Goal: Task Accomplishment & Management: Complete application form

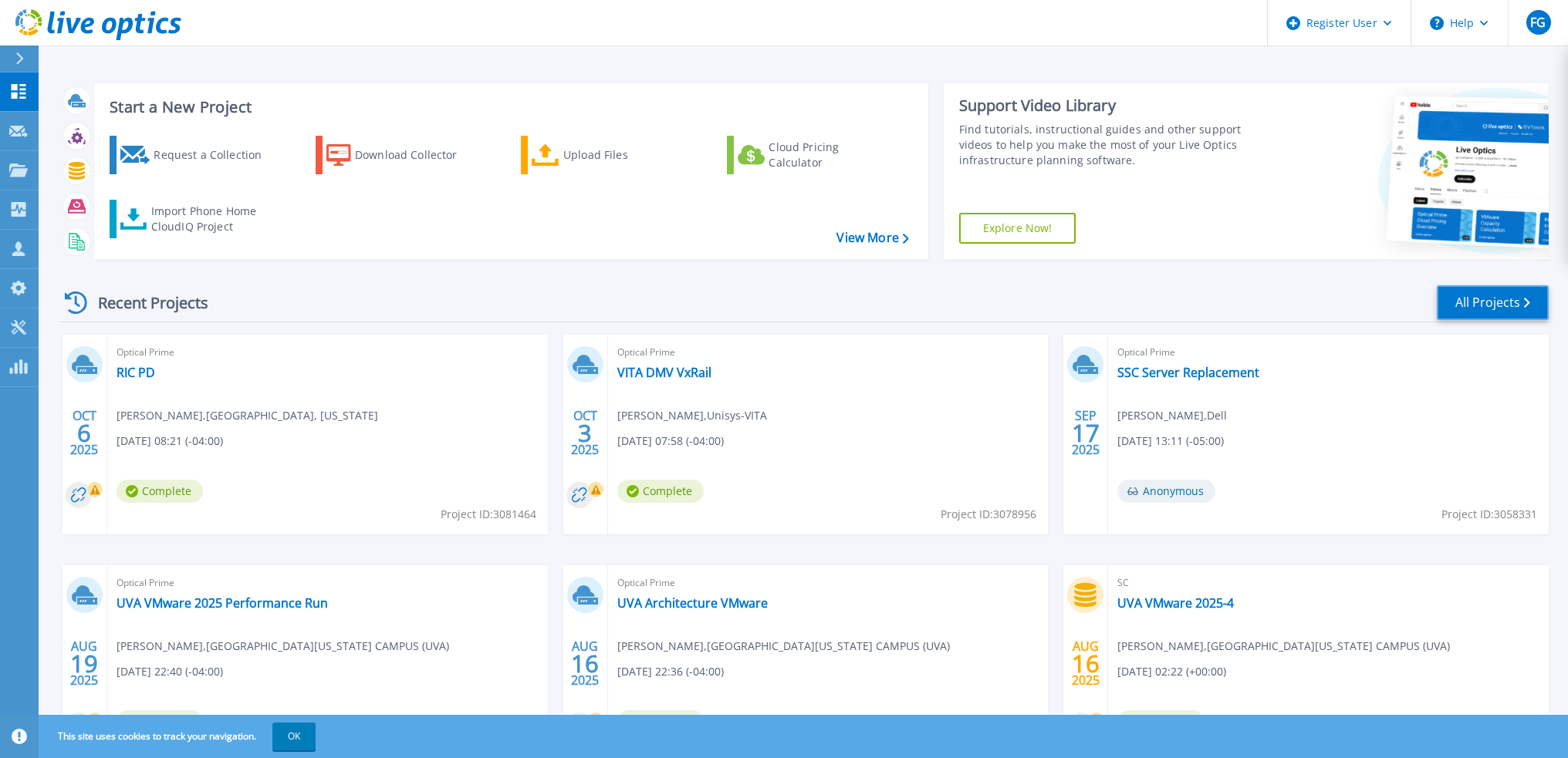
click at [1451, 299] on link "All Projects" at bounding box center [1493, 302] width 112 height 35
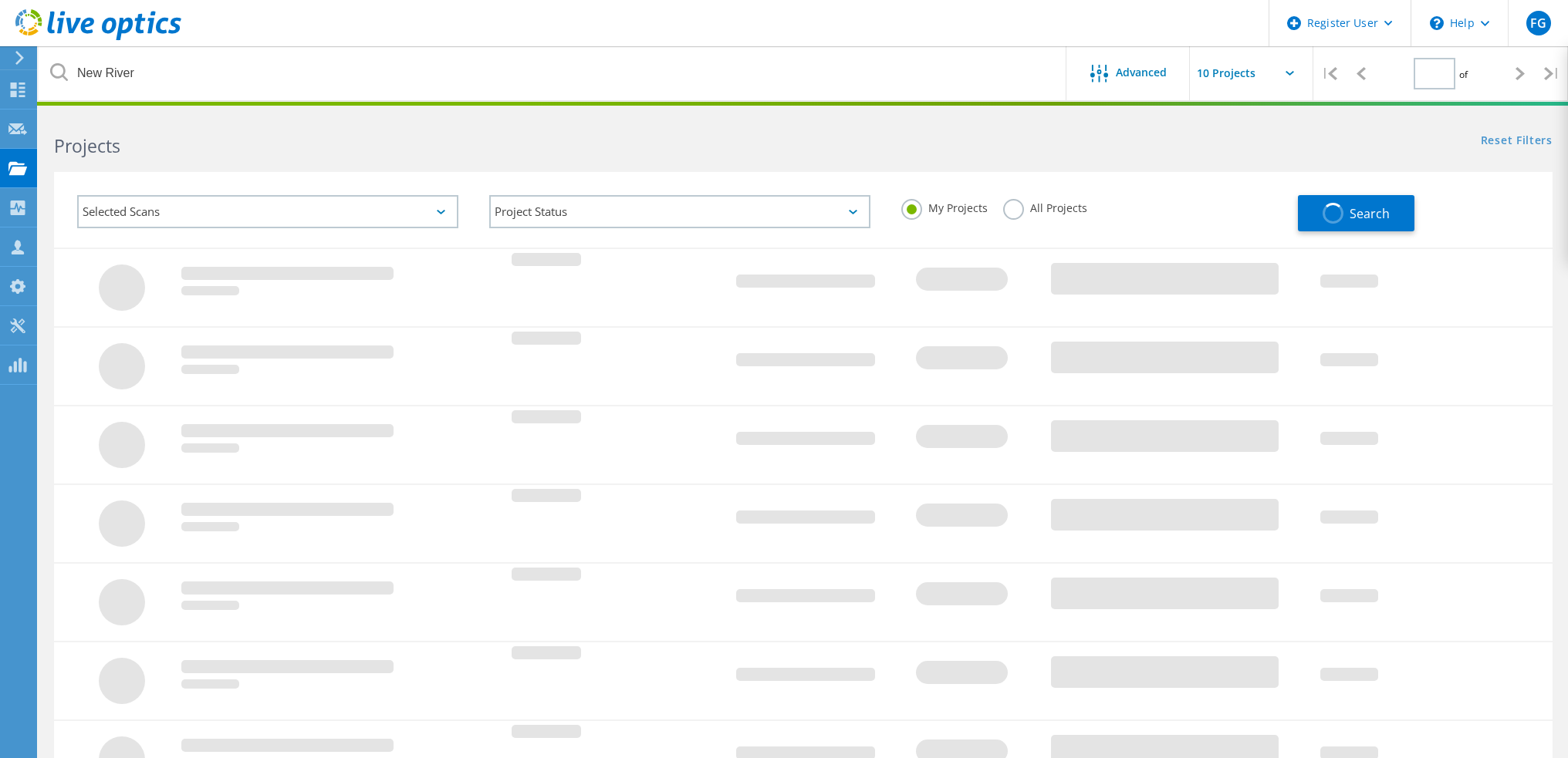
type input "1"
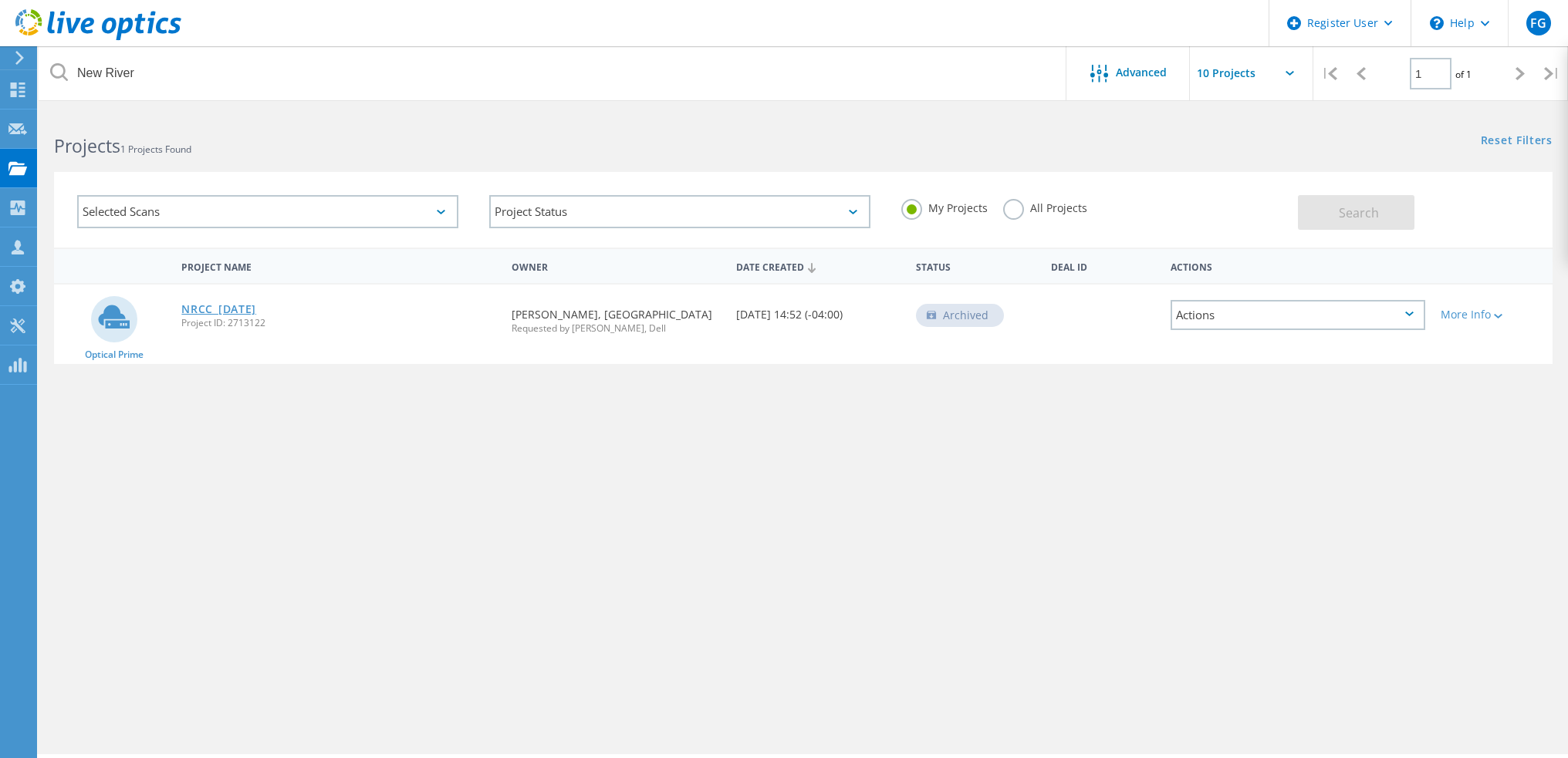
click at [256, 304] on link "NRCC_10-31-2024" at bounding box center [218, 309] width 75 height 11
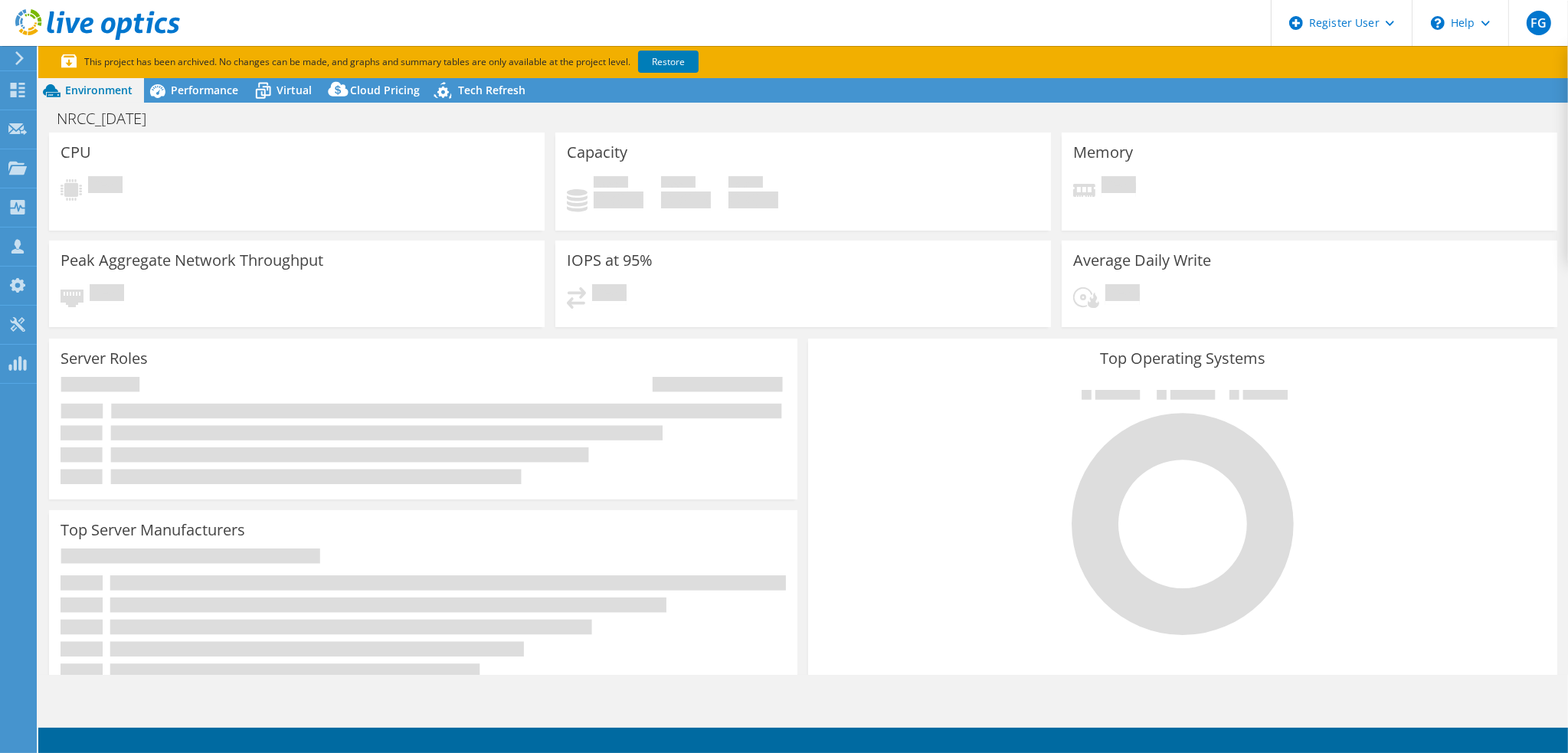
select select "USD"
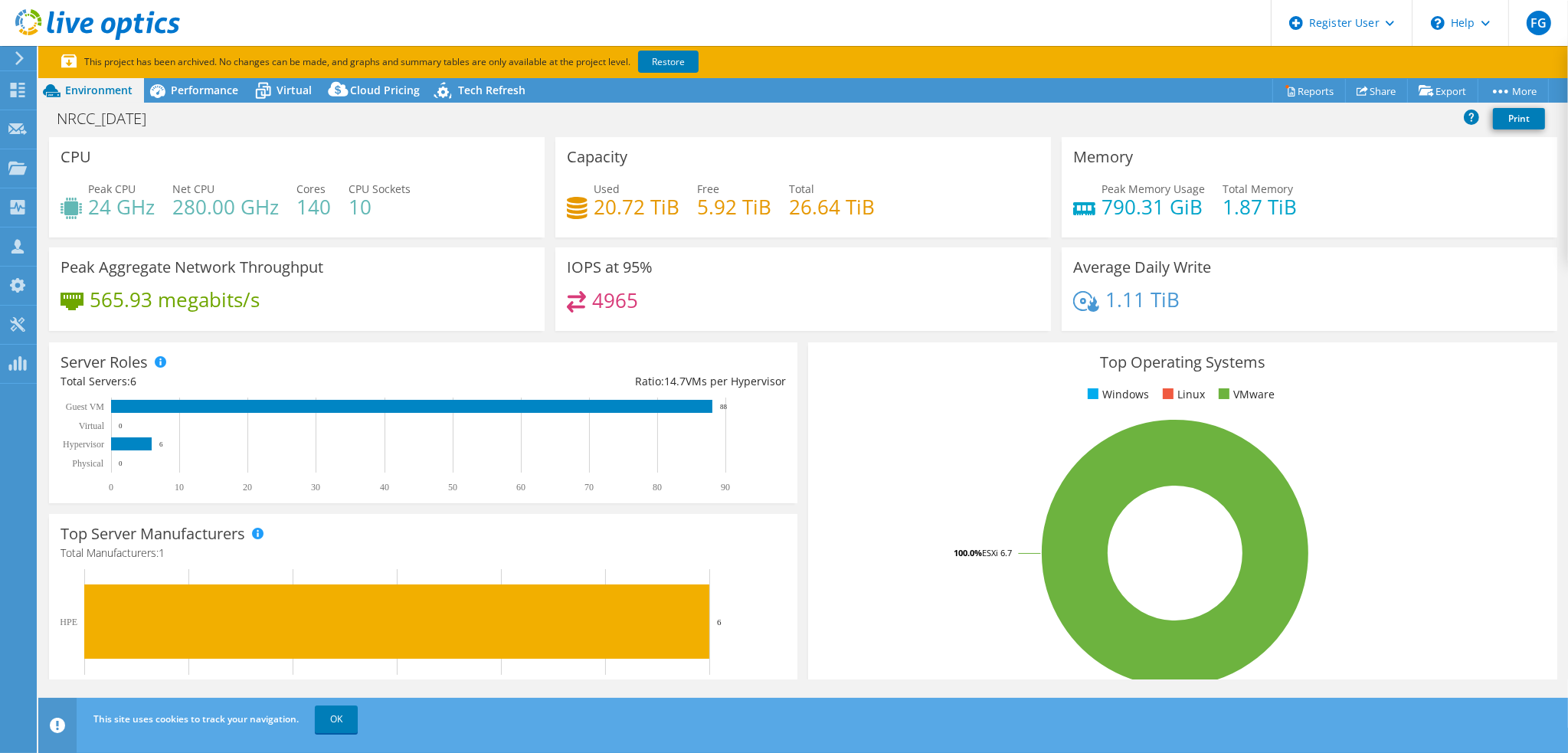
click at [344, 20] on header "FG Dell User Frank Galante Frank.Galante@dell.com Dell My Profile Log Out \n He…" at bounding box center [784, 23] width 1568 height 46
drag, startPoint x: 590, startPoint y: 203, endPoint x: 637, endPoint y: 201, distance: 47.0
click at [637, 201] on h4 "20.72 TiB" at bounding box center [636, 207] width 86 height 17
click at [204, 96] on span "Performance" at bounding box center [204, 89] width 67 height 14
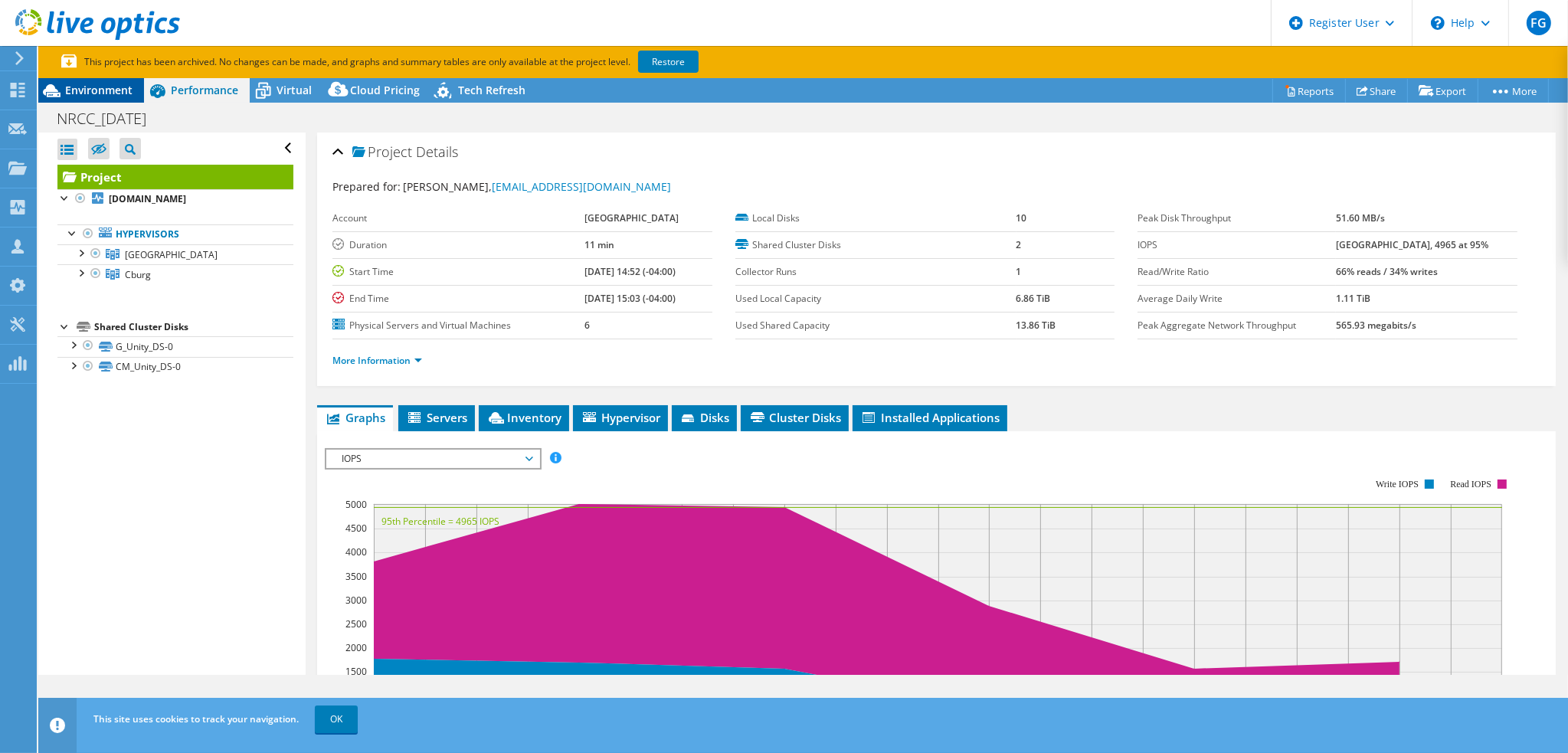
click at [124, 90] on span "Environment" at bounding box center [99, 89] width 67 height 14
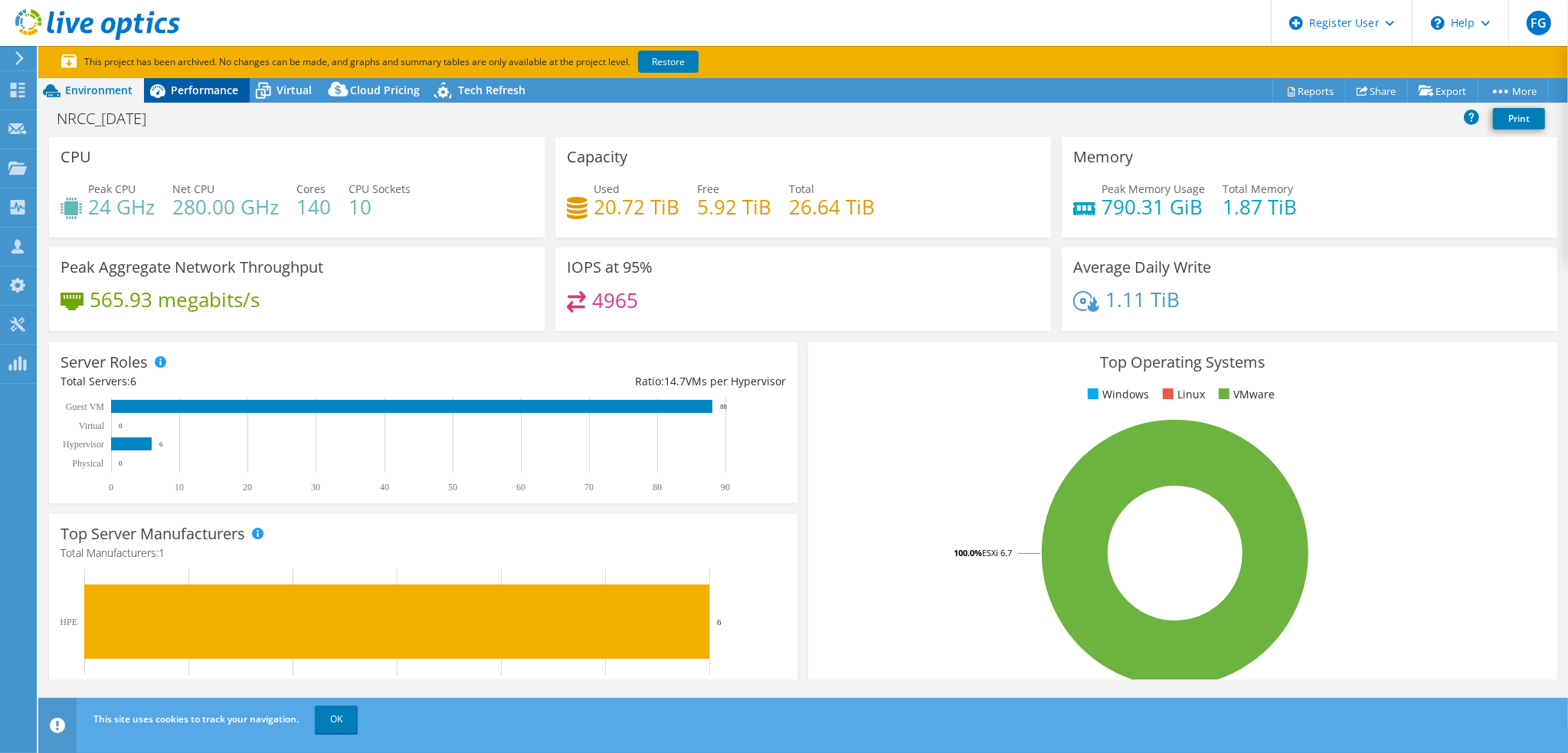
click at [211, 96] on span "Performance" at bounding box center [204, 89] width 67 height 14
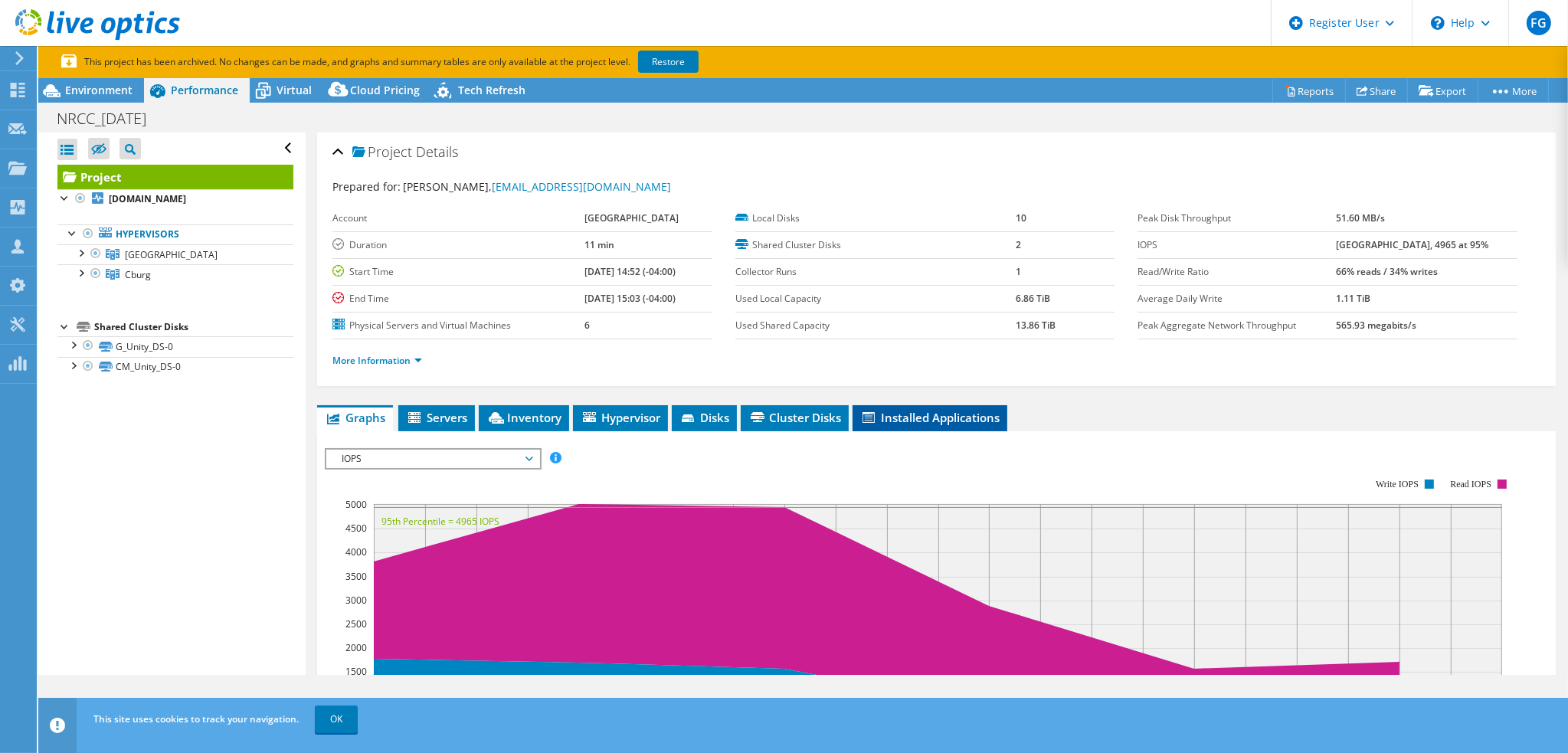
click at [906, 411] on span "Installed Applications" at bounding box center [930, 418] width 139 height 15
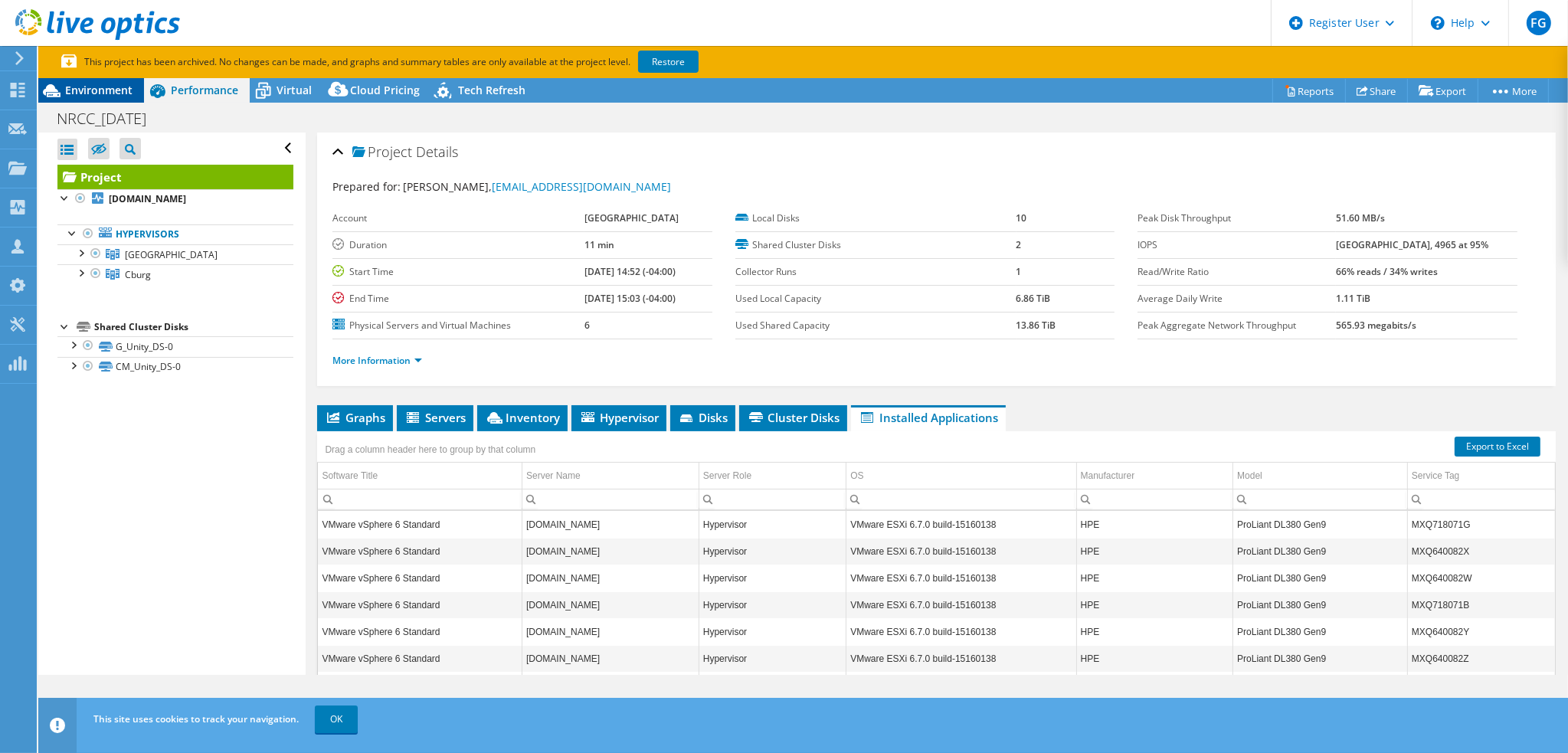
click at [116, 92] on span "Environment" at bounding box center [99, 89] width 67 height 14
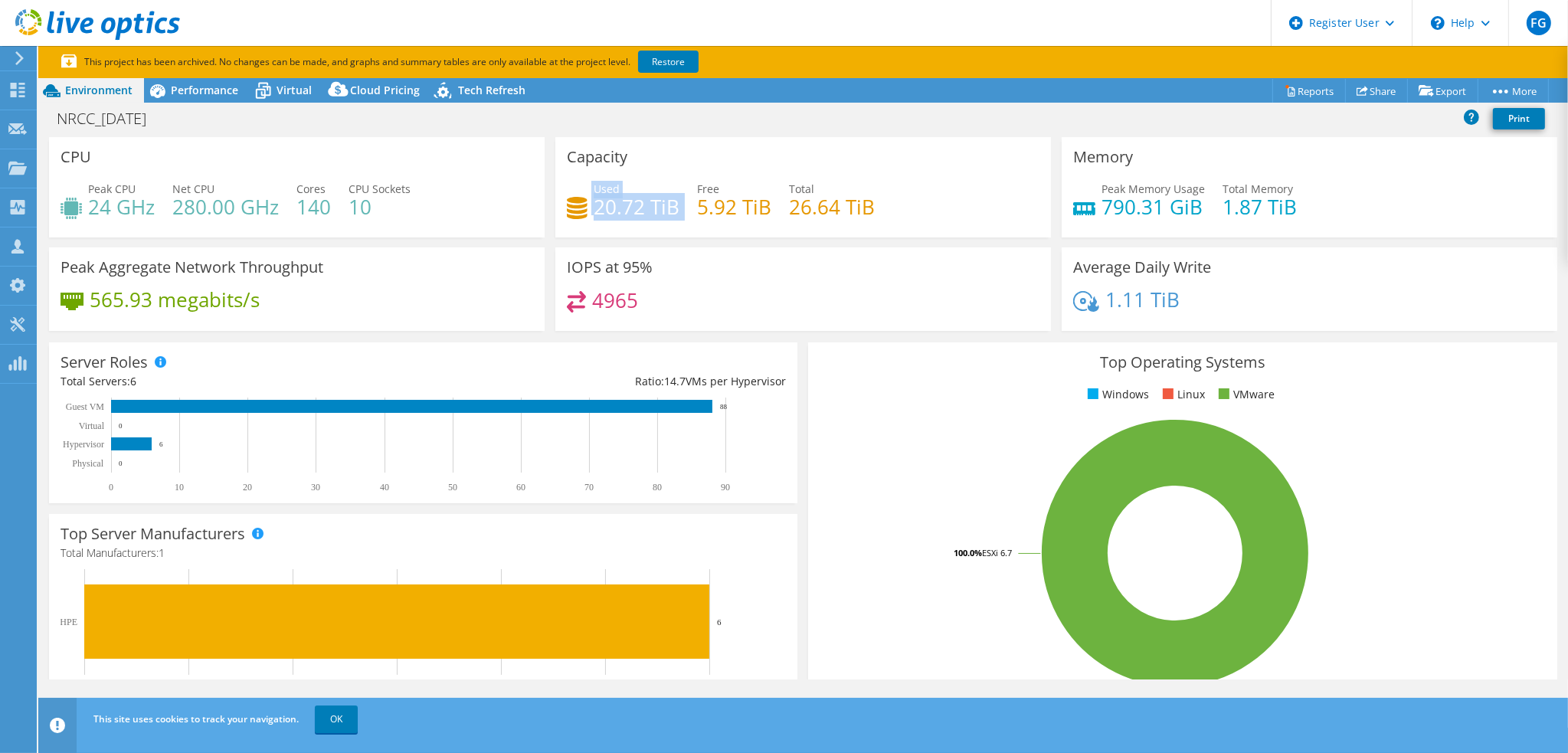
drag, startPoint x: 586, startPoint y: 202, endPoint x: 681, endPoint y: 205, distance: 95.0
click at [681, 205] on div "Used 20.72 TiB Free 5.92 TiB Total 26.64 TiB" at bounding box center [804, 206] width 473 height 50
click at [645, 164] on div "Capacity Used 20.72 TiB Free 5.92 TiB Total 26.64 TiB" at bounding box center [803, 187] width 496 height 100
click at [187, 92] on span "Performance" at bounding box center [204, 89] width 67 height 14
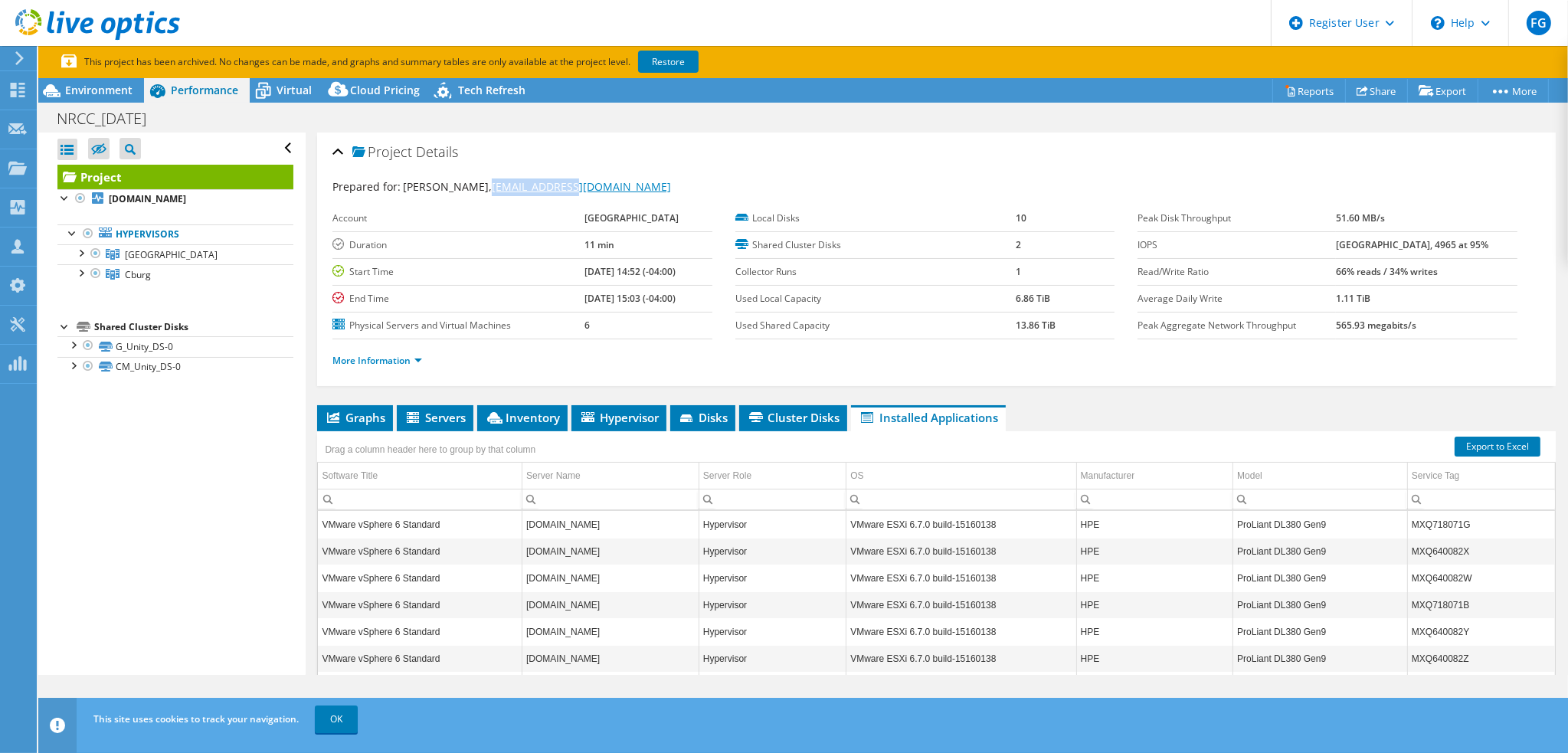
drag, startPoint x: 573, startPoint y: 184, endPoint x: 466, endPoint y: 181, distance: 107.0
click at [466, 181] on div "Prepared for: Dale Shelor, dshelor@nr.edu" at bounding box center [936, 187] width 1208 height 18
copy link "[EMAIL_ADDRESS][DOMAIN_NAME]"
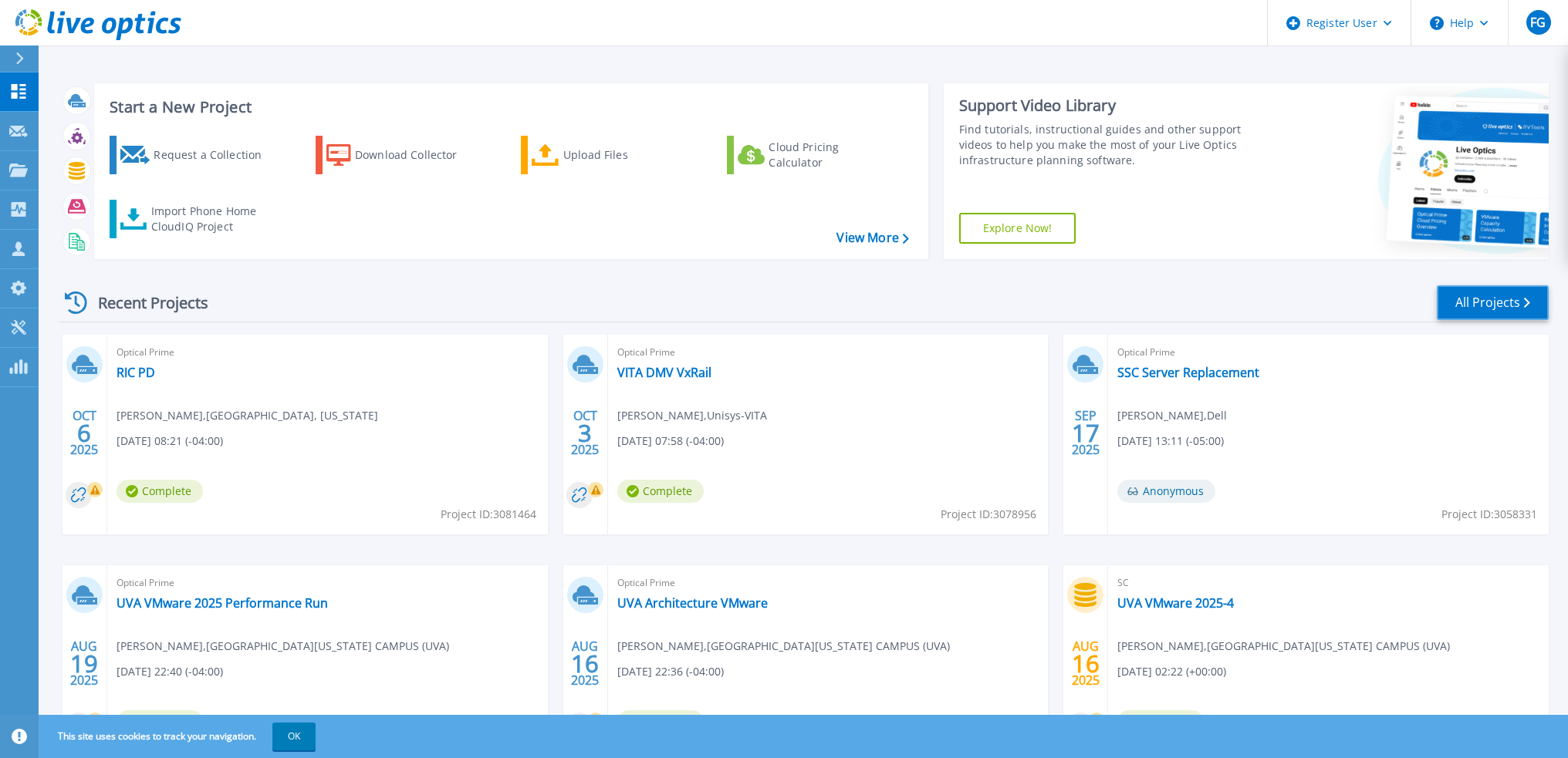
click at [1469, 300] on link "All Projects" at bounding box center [1493, 302] width 112 height 35
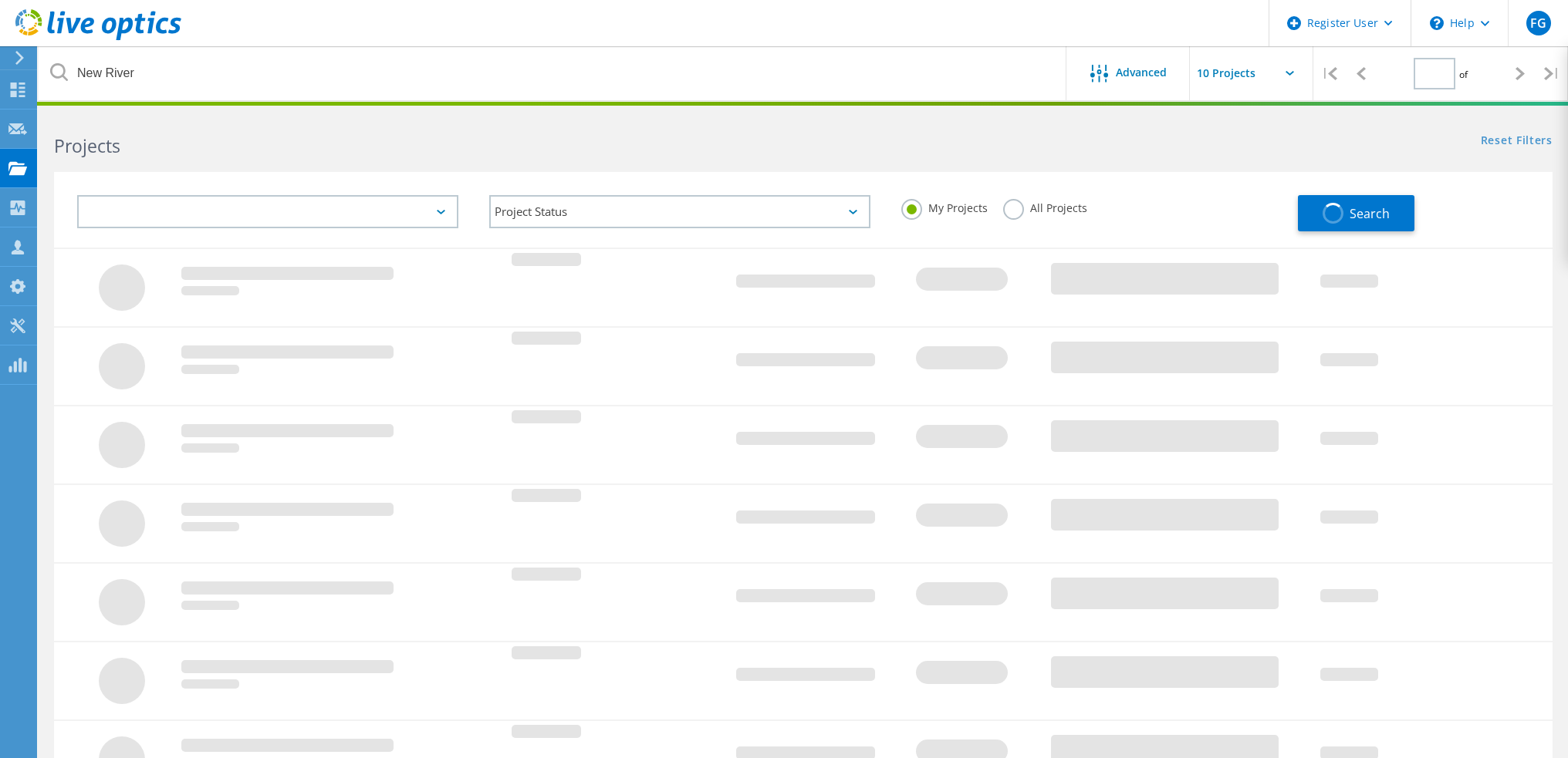
type input "1"
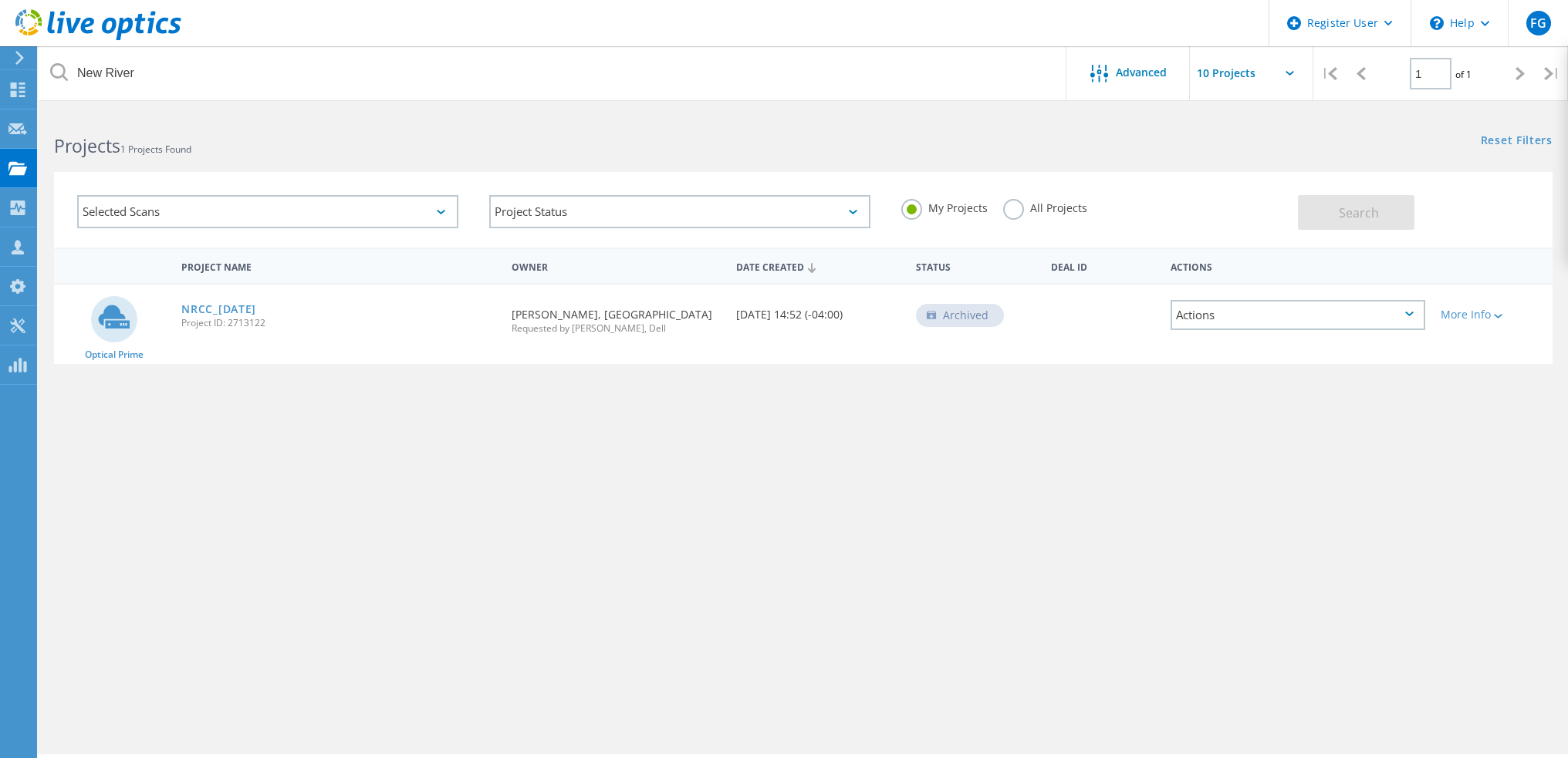
click at [1016, 207] on label "All Projects" at bounding box center [1045, 206] width 84 height 15
click at [0, 0] on input "All Projects" at bounding box center [0, 0] width 0 height 0
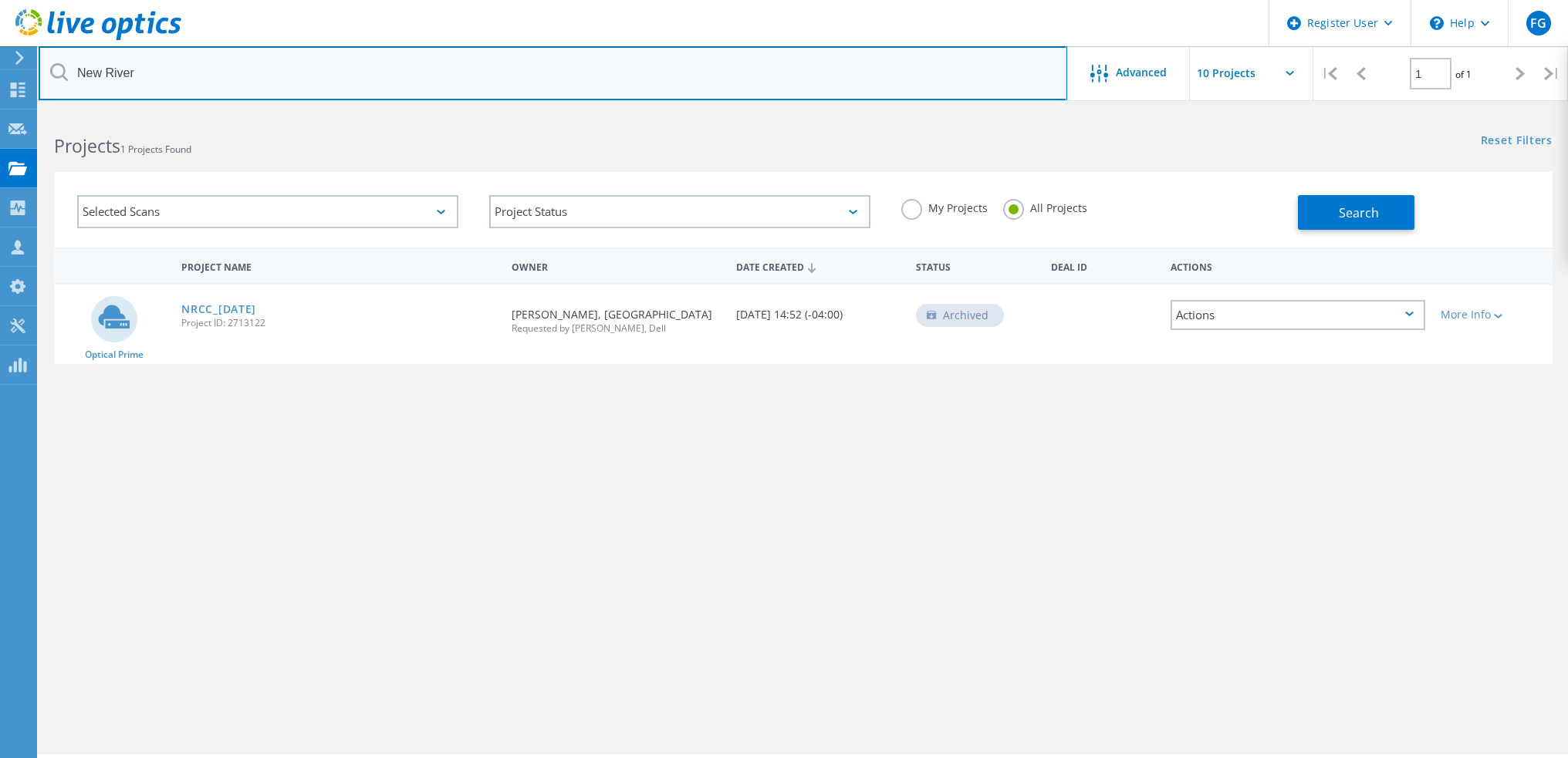
click at [512, 74] on input "New River" at bounding box center [553, 73] width 1029 height 54
paste input "[EMAIL_ADDRESS][DOMAIN_NAME]"
type input "[EMAIL_ADDRESS][DOMAIN_NAME]"
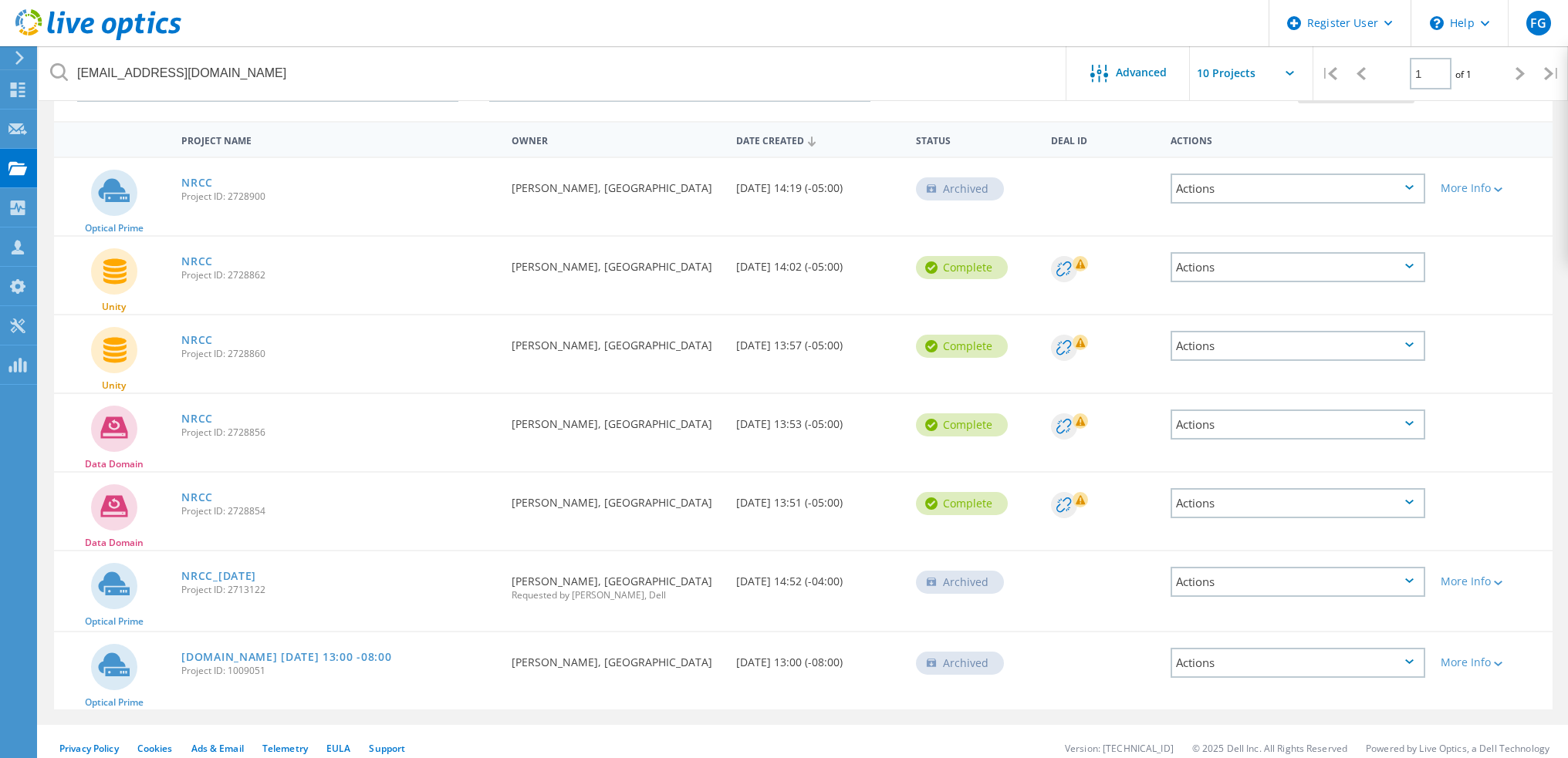
scroll to position [147, 0]
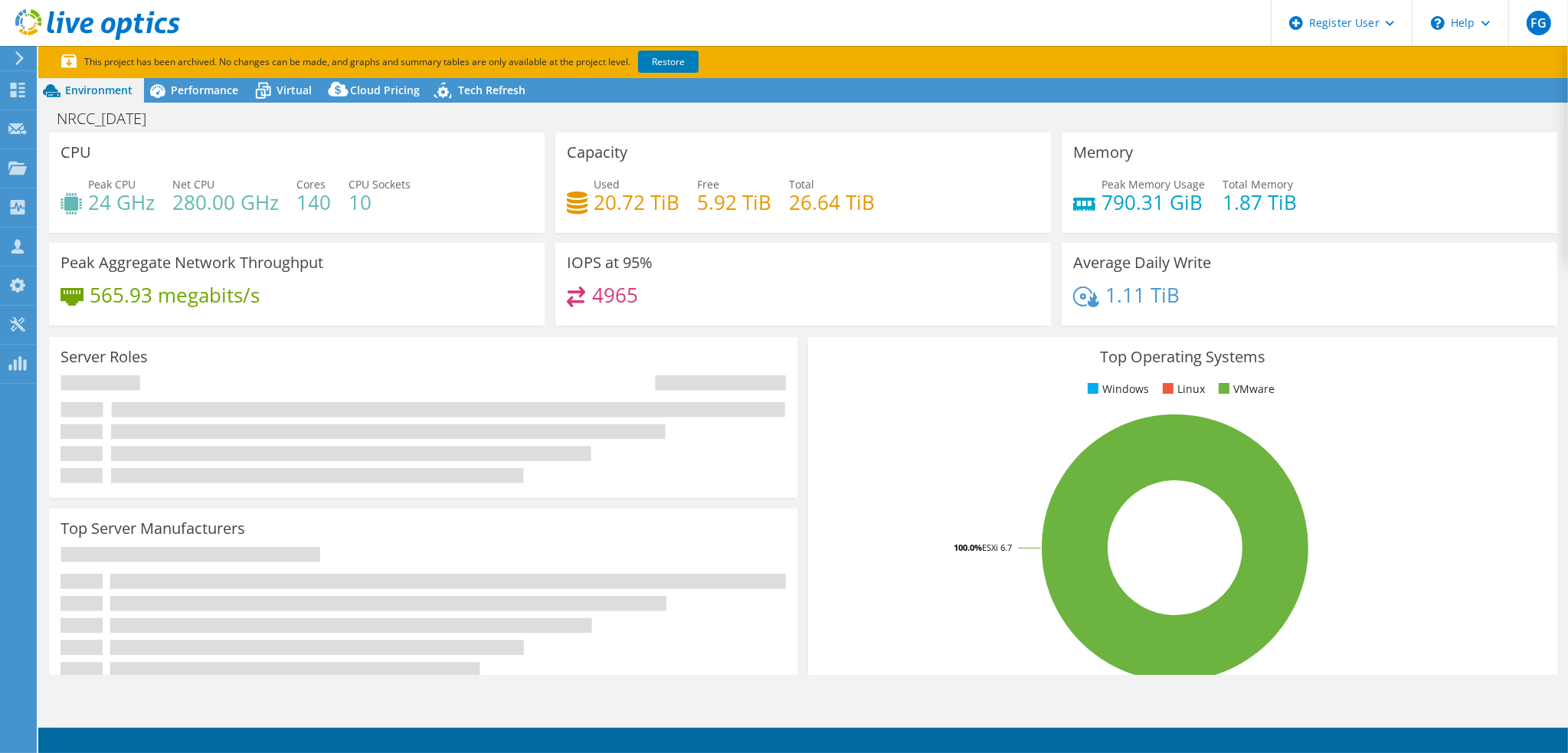
select select "USD"
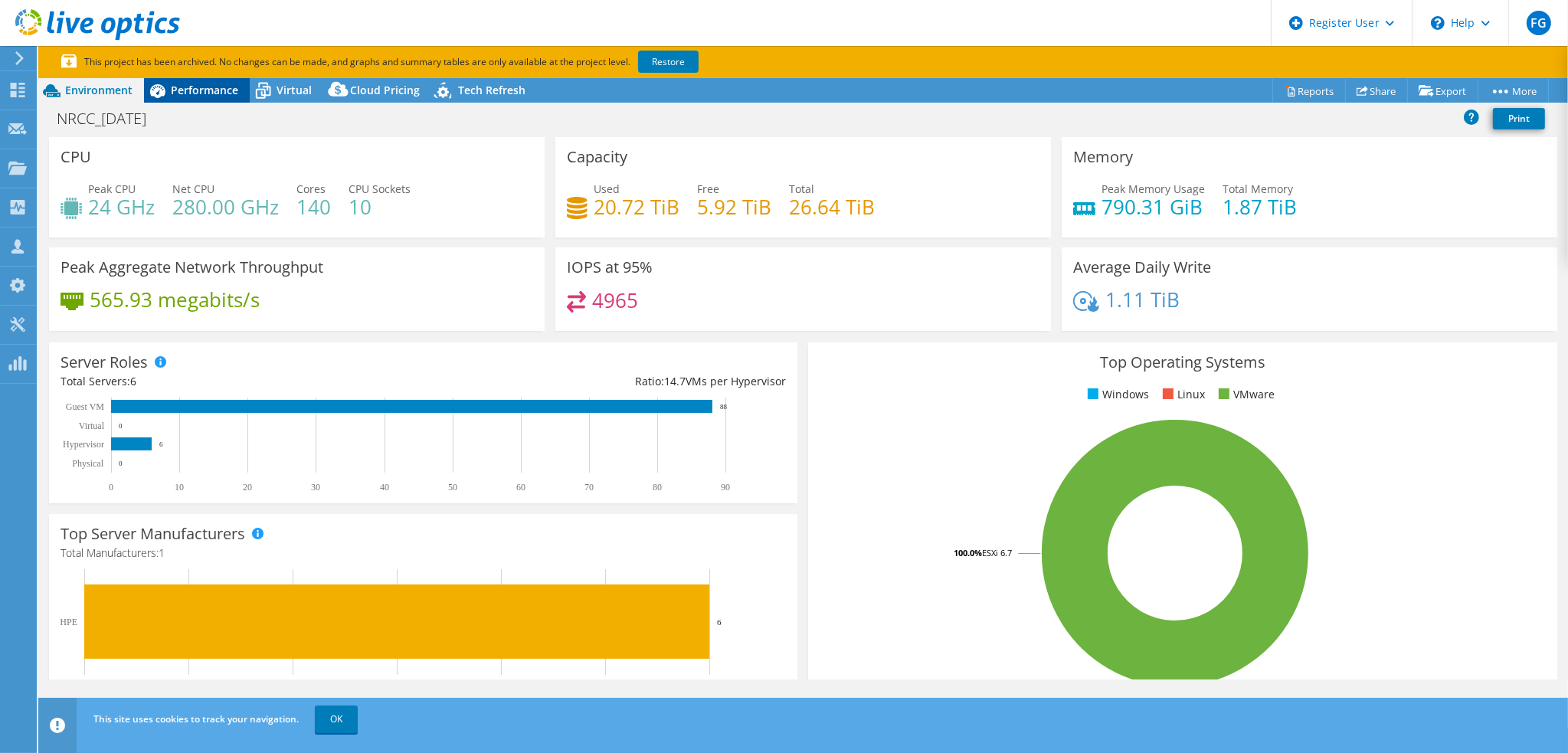
click at [236, 94] on span "Performance" at bounding box center [204, 89] width 67 height 14
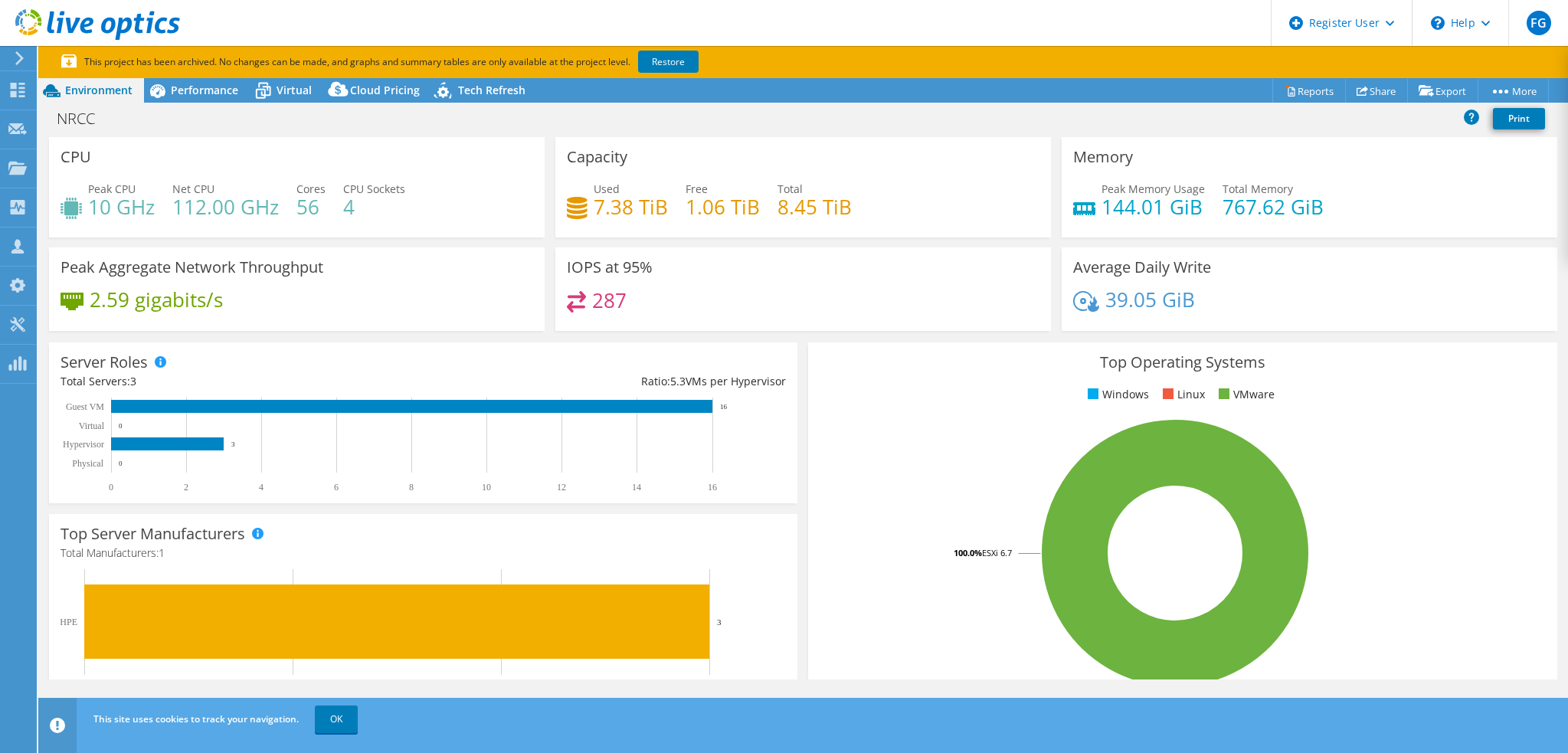
select select "USD"
click at [190, 95] on span "Performance" at bounding box center [204, 89] width 67 height 14
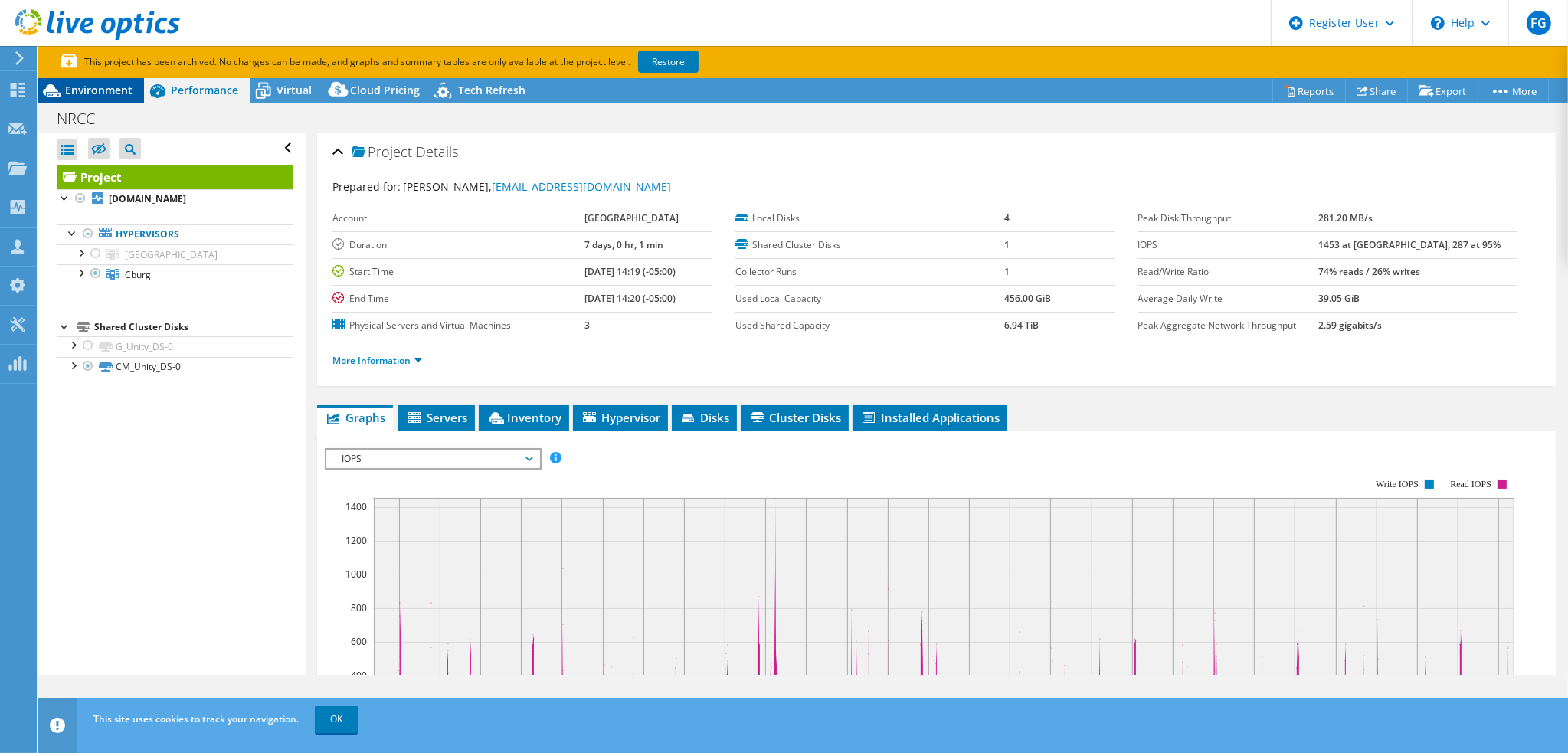
click at [97, 95] on span "Environment" at bounding box center [99, 89] width 67 height 14
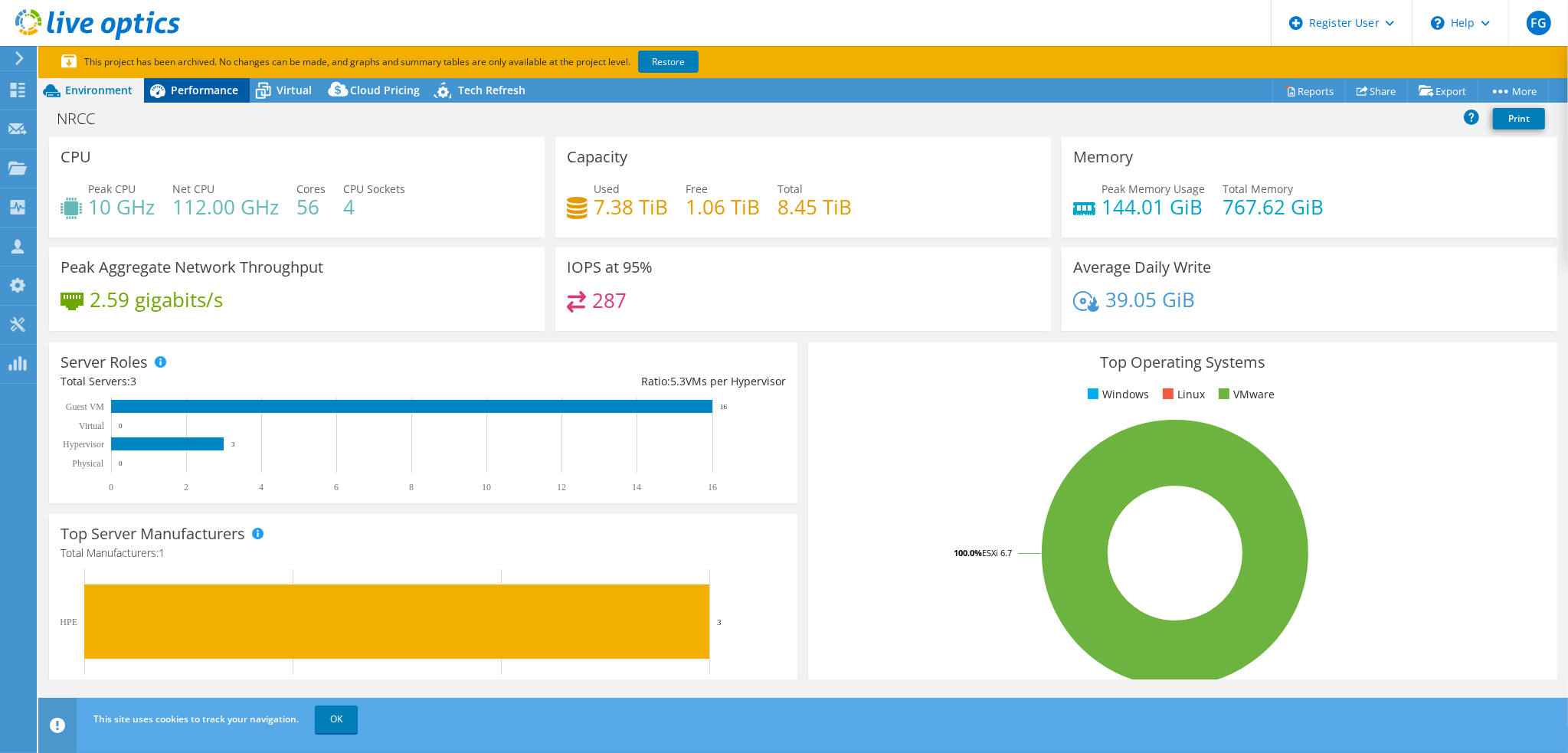
click at [202, 91] on span "Performance" at bounding box center [204, 89] width 67 height 14
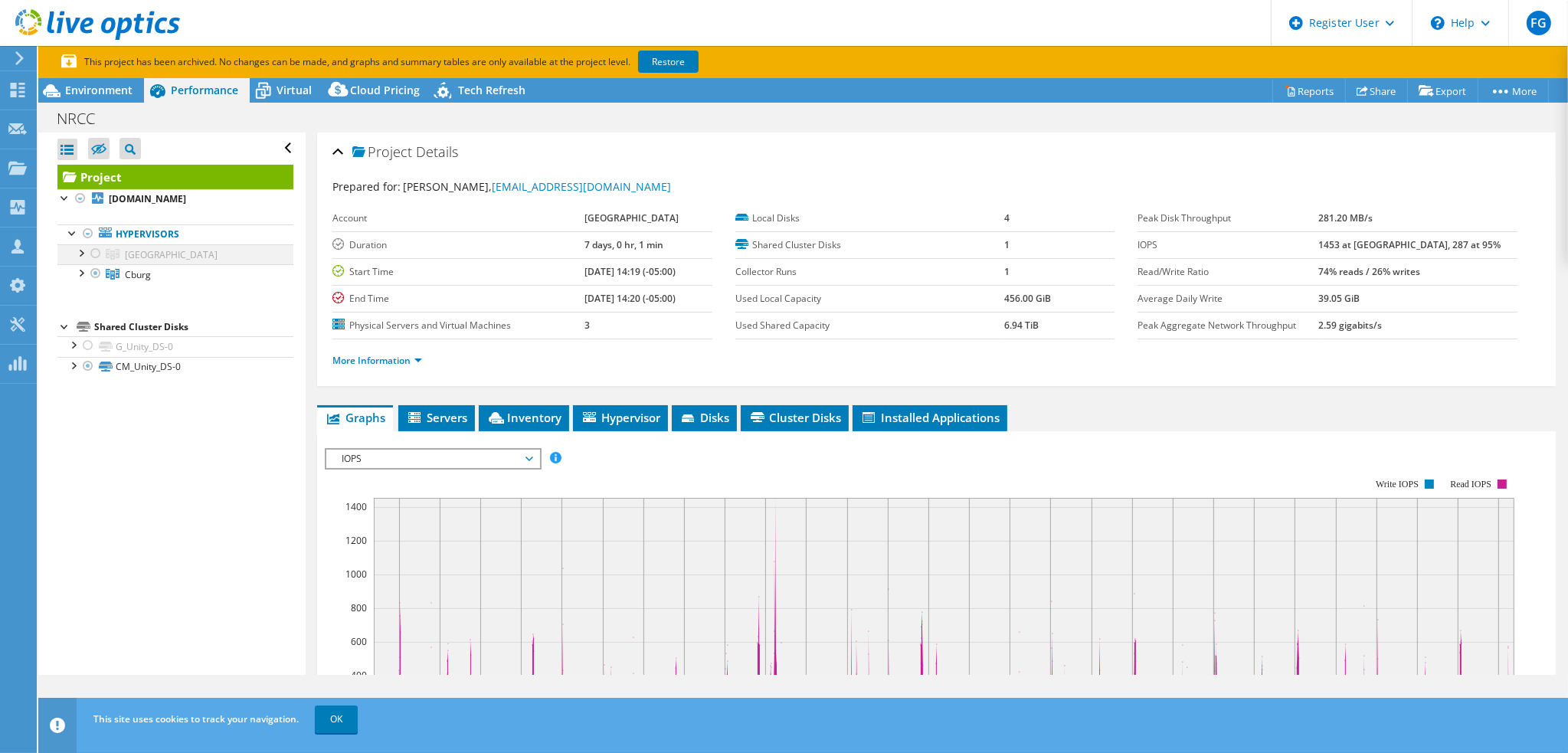
click at [90, 248] on div at bounding box center [96, 254] width 15 height 19
click at [94, 251] on div at bounding box center [96, 254] width 15 height 19
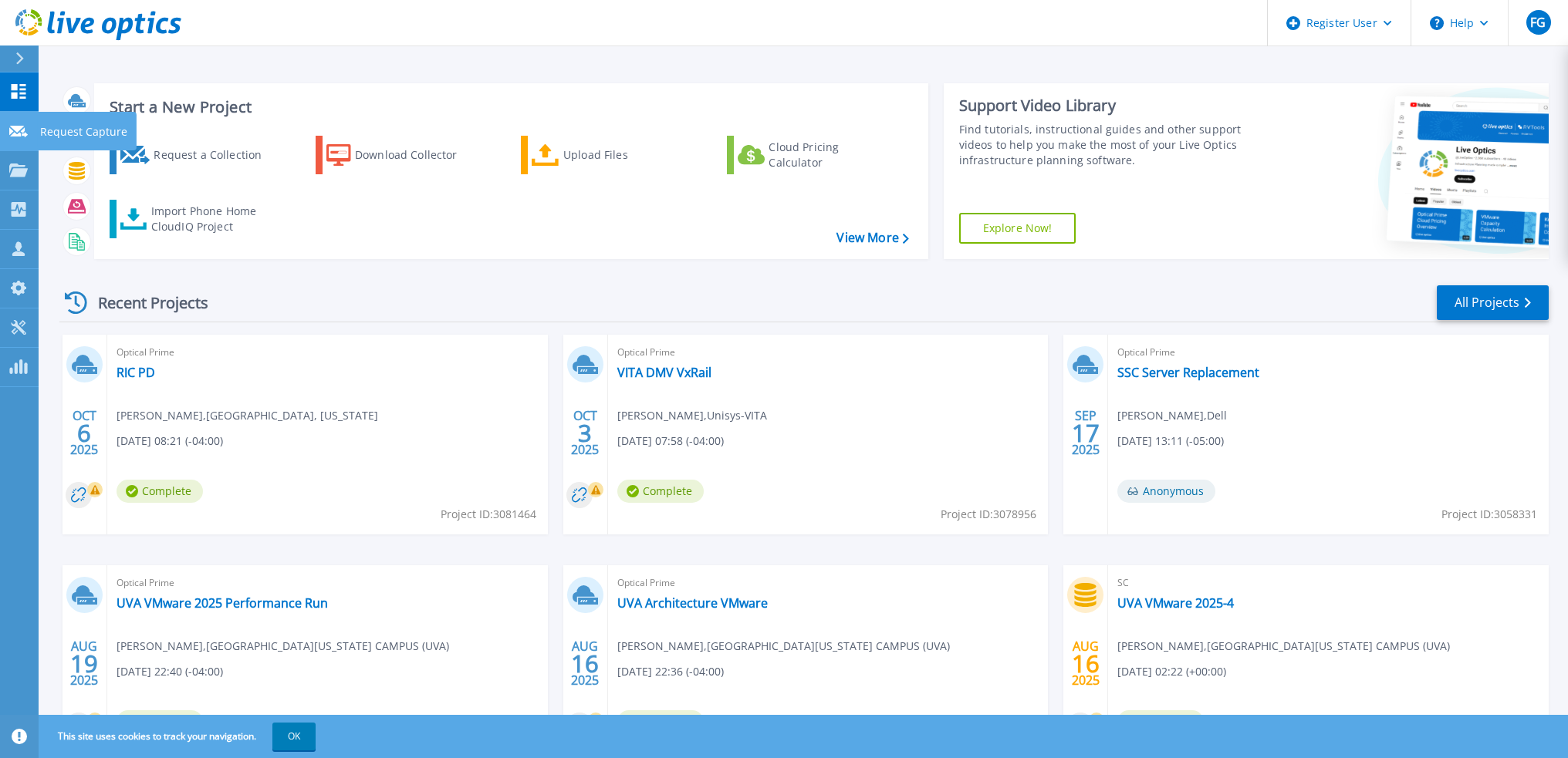
click at [11, 121] on link "Request Capture Request Capture" at bounding box center [19, 132] width 39 height 39
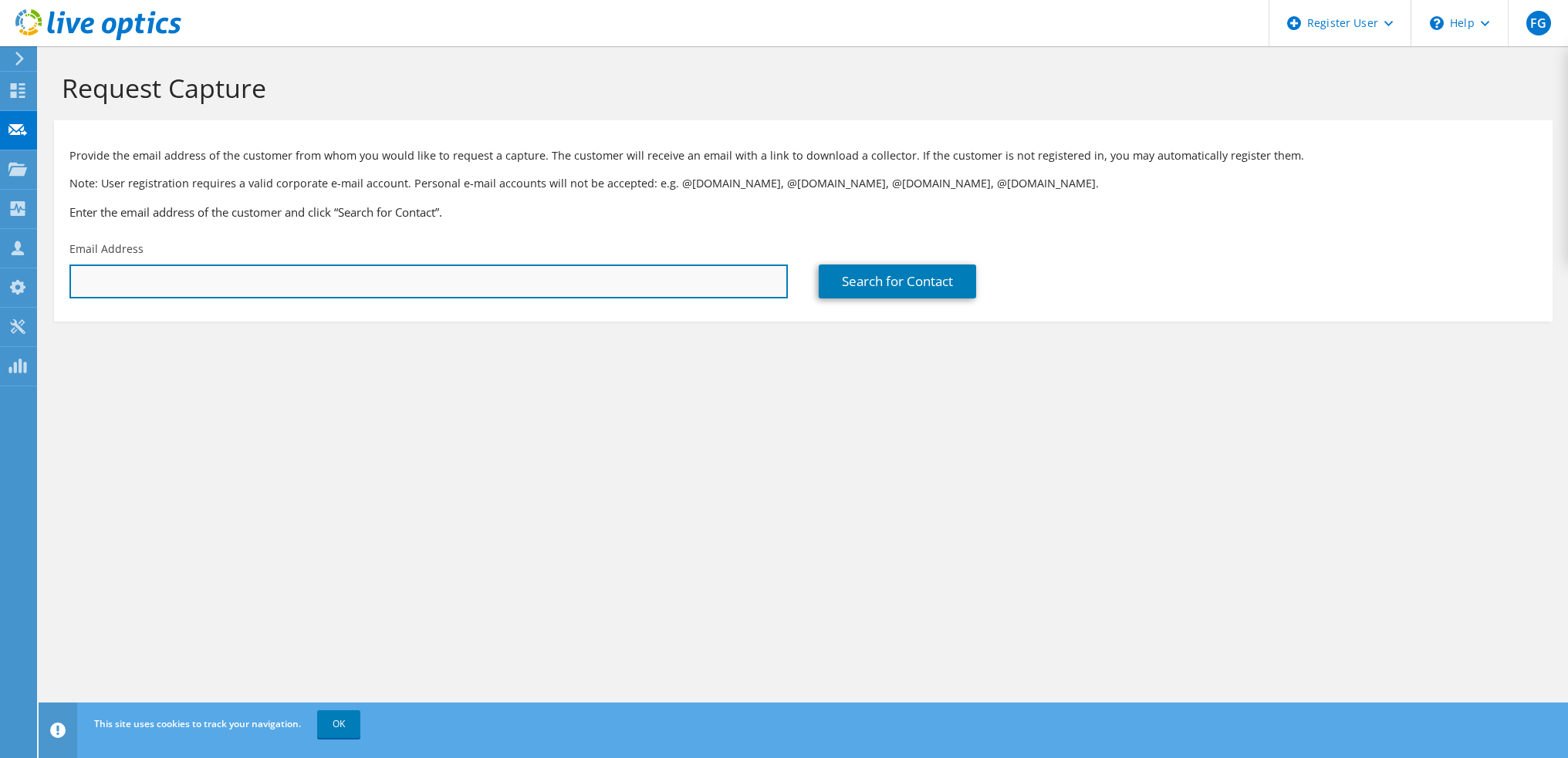
click at [518, 283] on input "text" at bounding box center [428, 282] width 719 height 34
paste input "[EMAIL_ADDRESS][DOMAIN_NAME]"
type input "[EMAIL_ADDRESS][DOMAIN_NAME]"
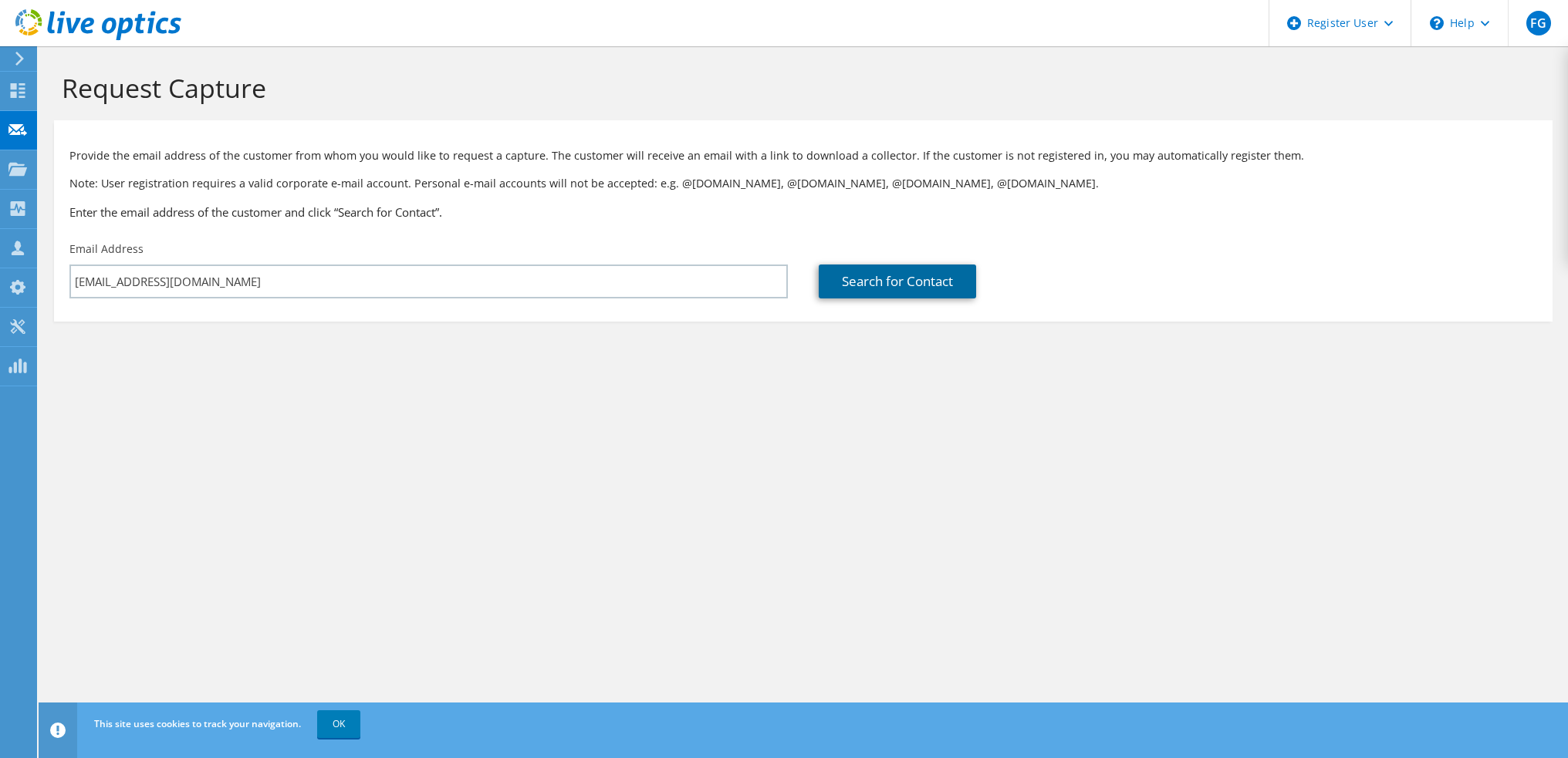
click at [852, 270] on link "Search for Contact" at bounding box center [898, 282] width 158 height 34
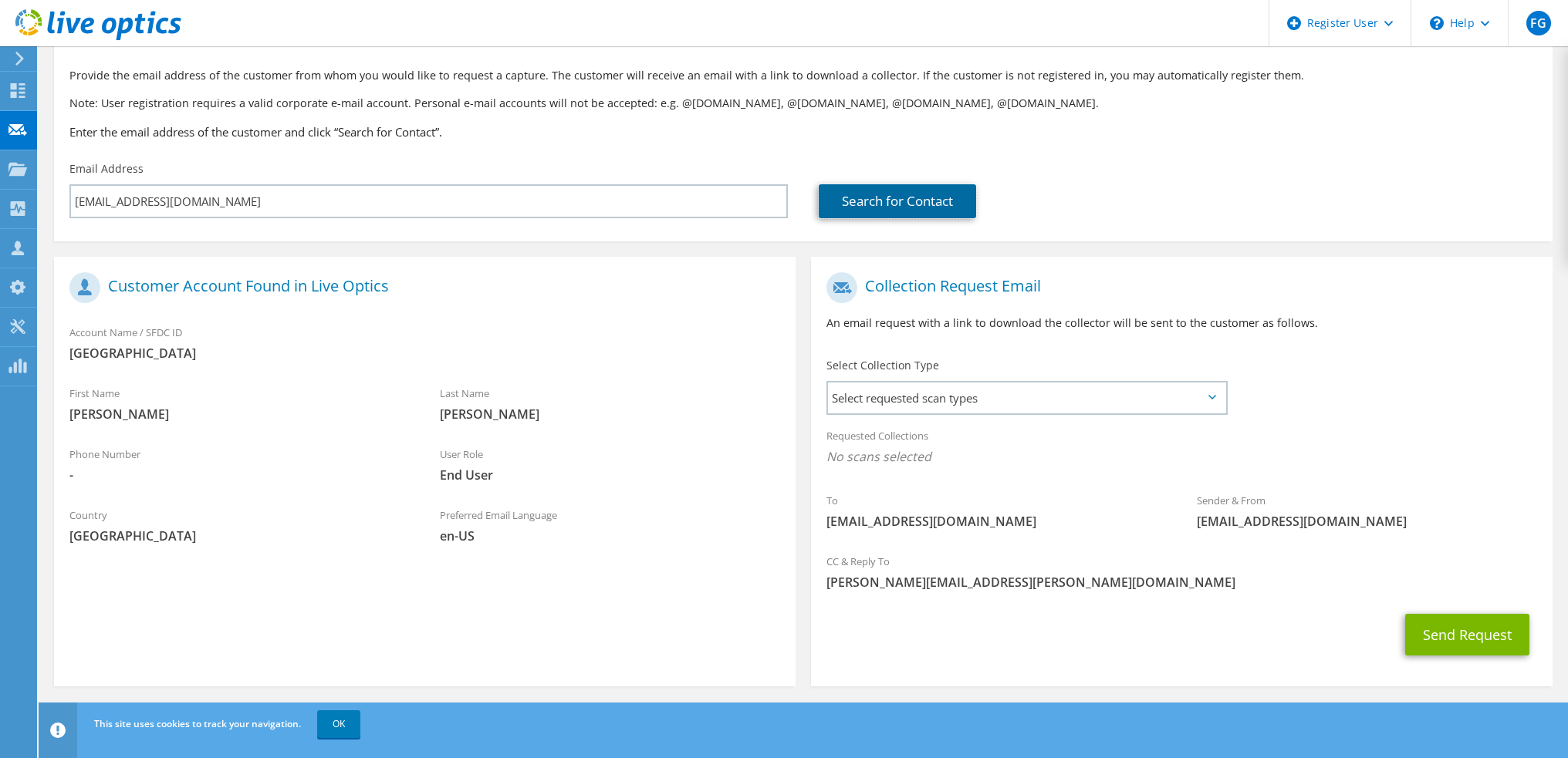
scroll to position [87, 0]
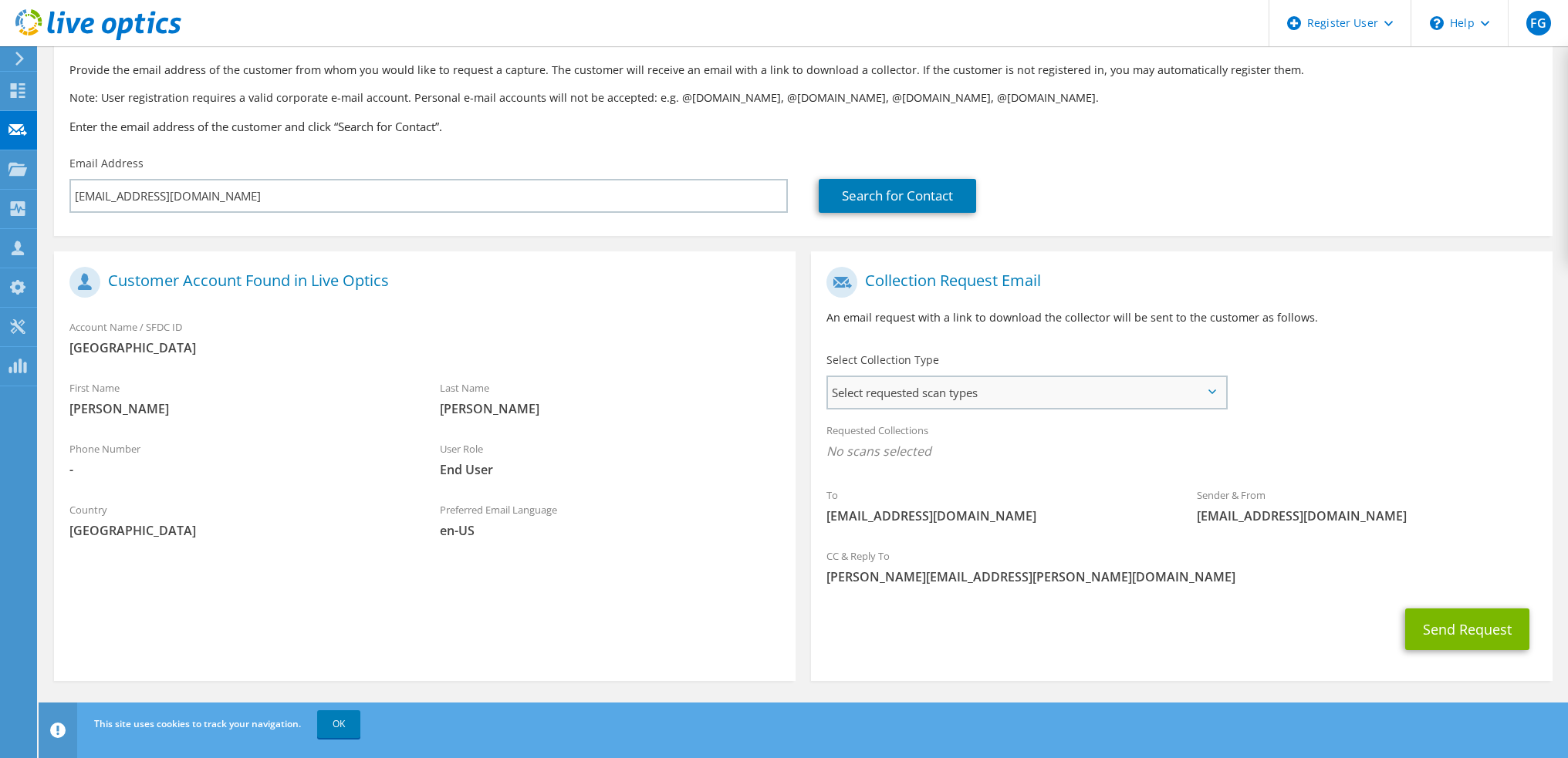
click at [1017, 384] on span "Select requested scan types" at bounding box center [1027, 392] width 398 height 31
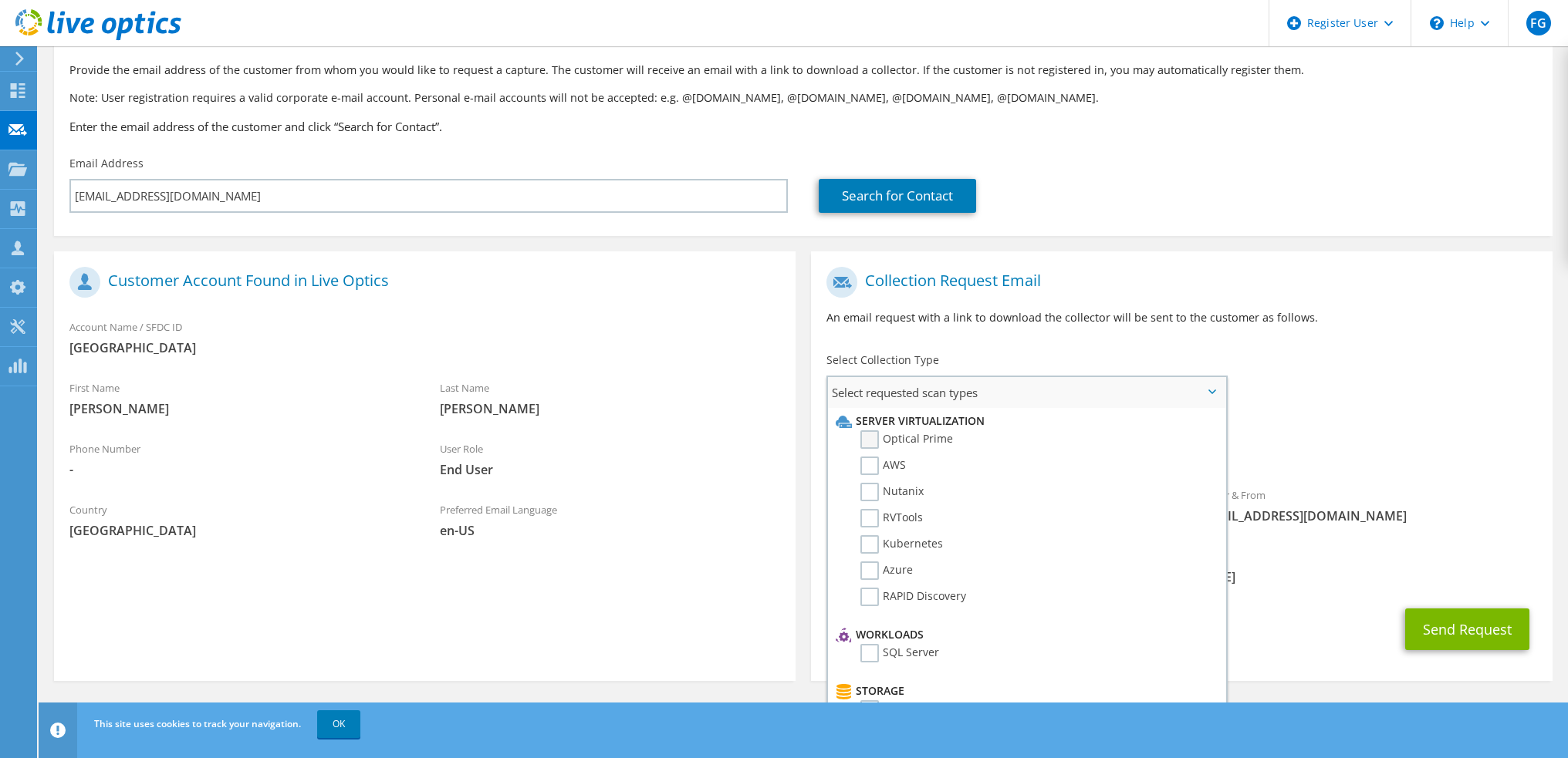
click at [865, 436] on label "Optical Prime" at bounding box center [907, 440] width 93 height 19
click at [0, 0] on input "Optical Prime" at bounding box center [0, 0] width 0 height 0
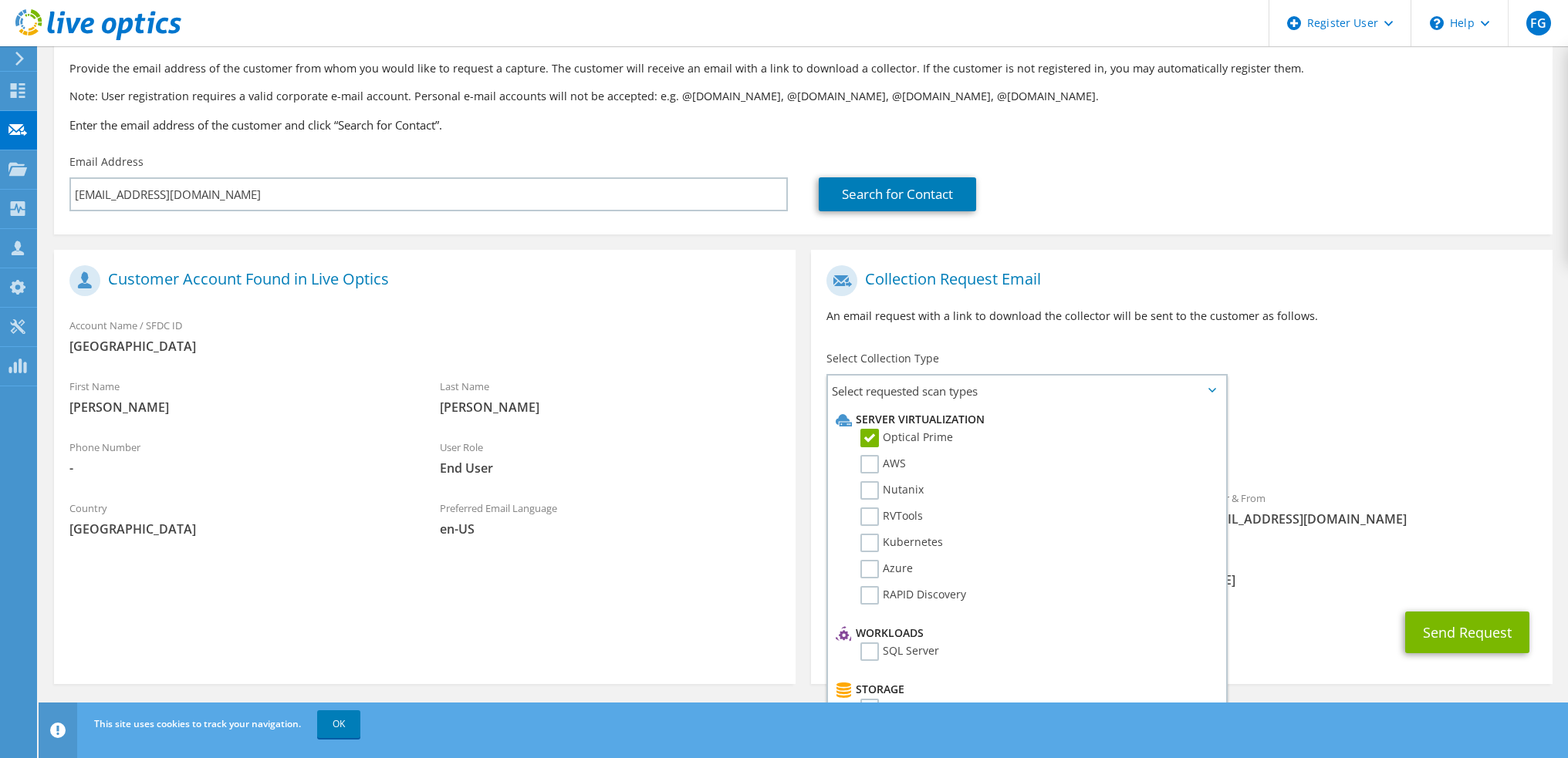
scroll to position [90, 0]
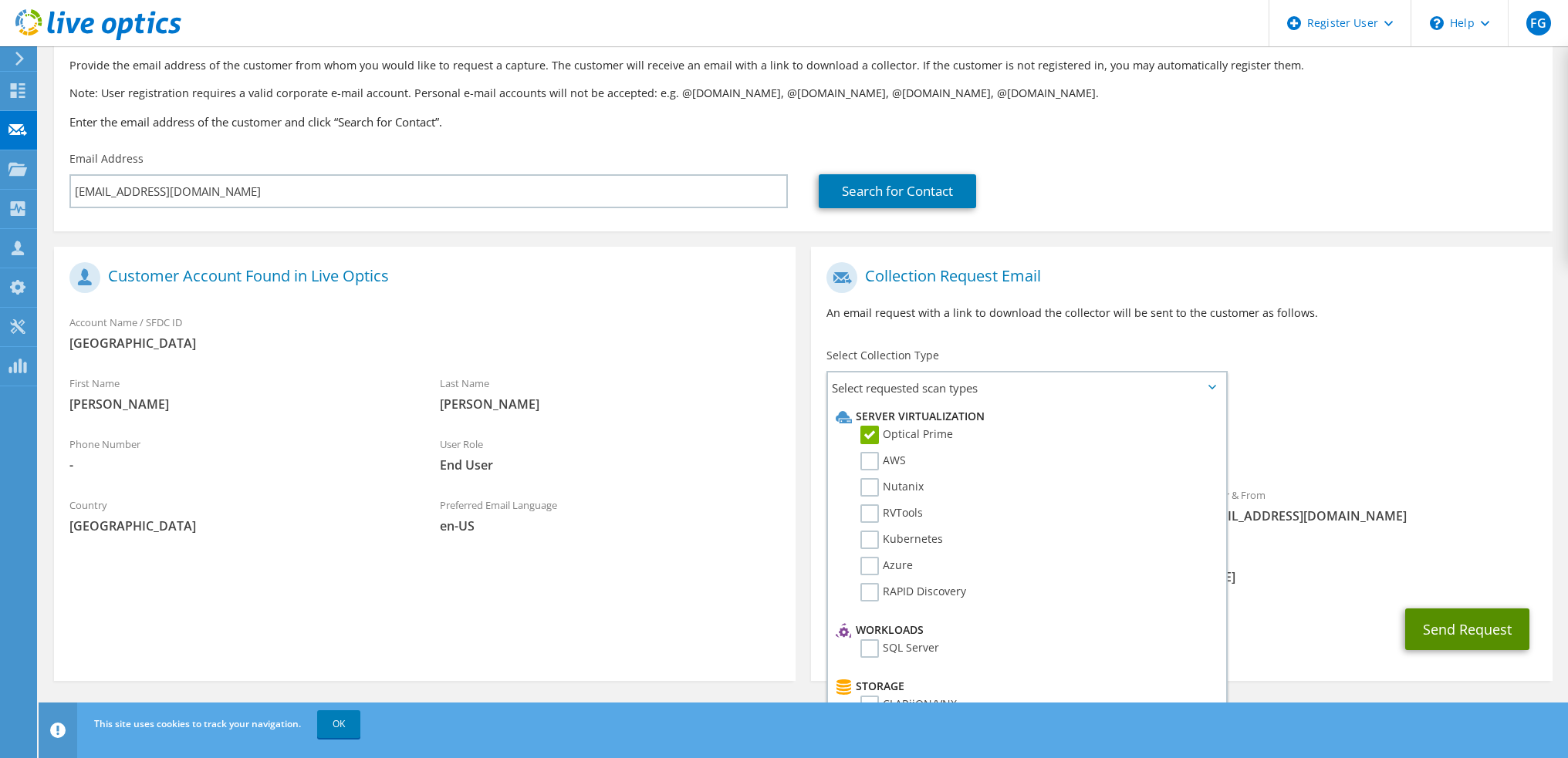
click at [1441, 618] on button "Send Request" at bounding box center [1467, 630] width 124 height 42
